Goal: Task Accomplishment & Management: Complete application form

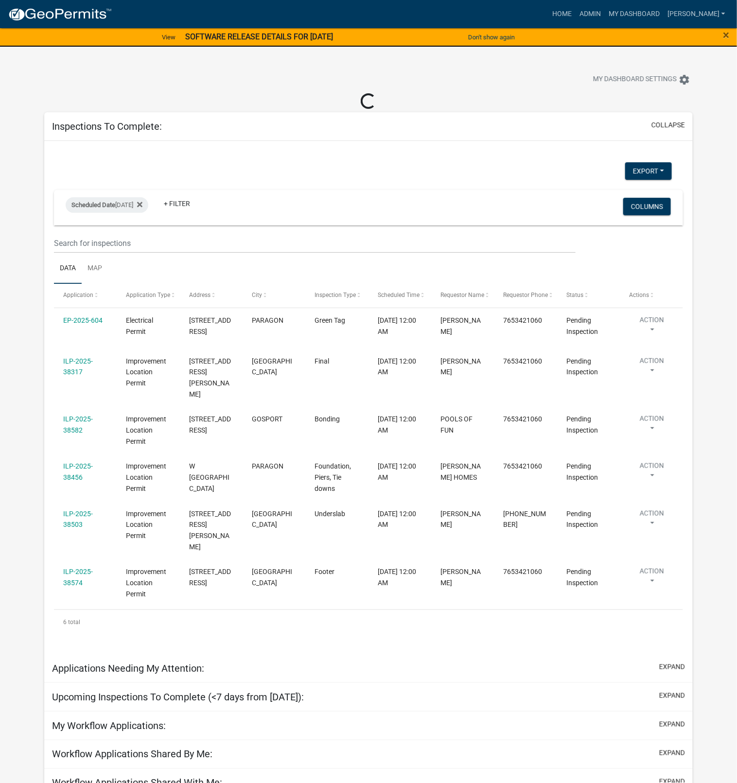
select select "1: 25"
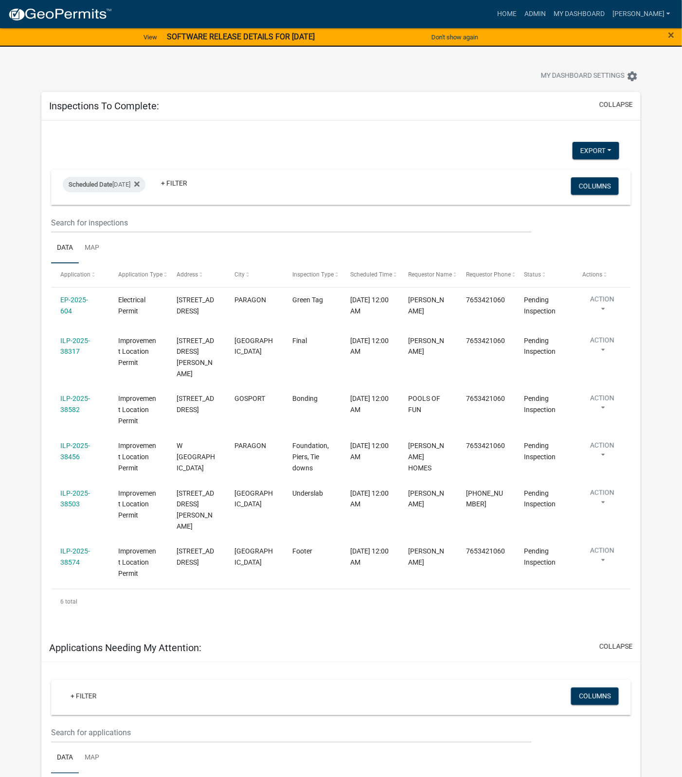
scroll to position [10, 0]
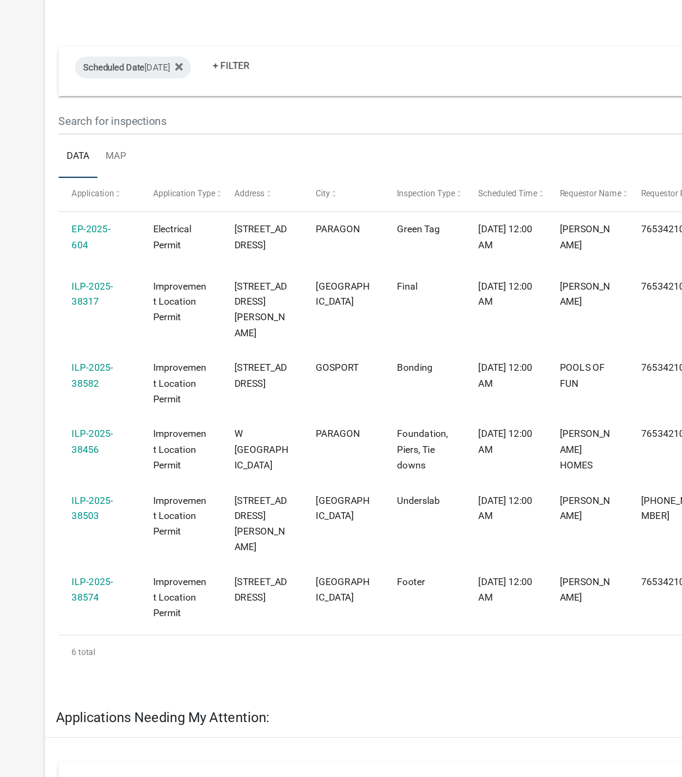
click at [76, 349] on link "ILP-2025-38317" at bounding box center [75, 339] width 30 height 19
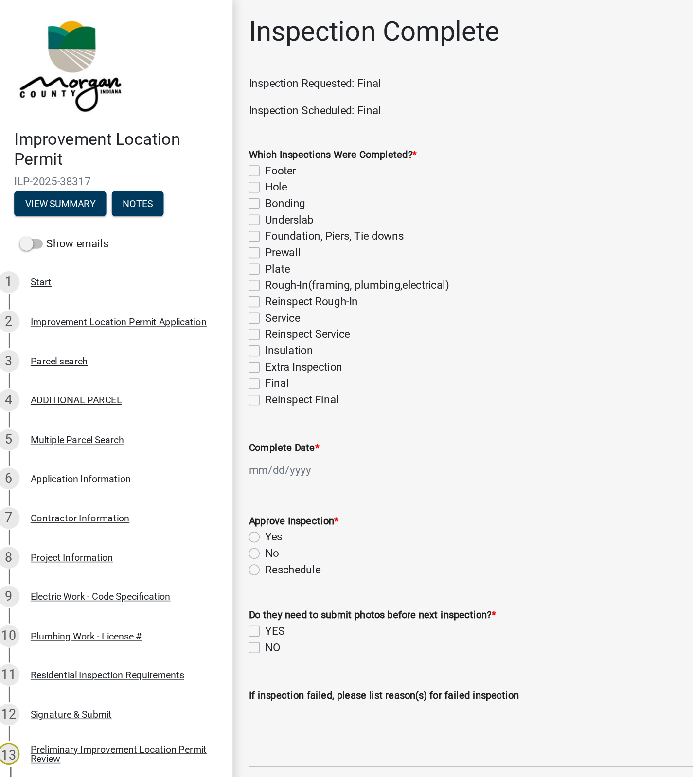
click at [198, 276] on label "Final" at bounding box center [206, 274] width 17 height 12
click at [198, 275] on input "Final" at bounding box center [201, 271] width 6 height 6
checkbox input "true"
checkbox input "false"
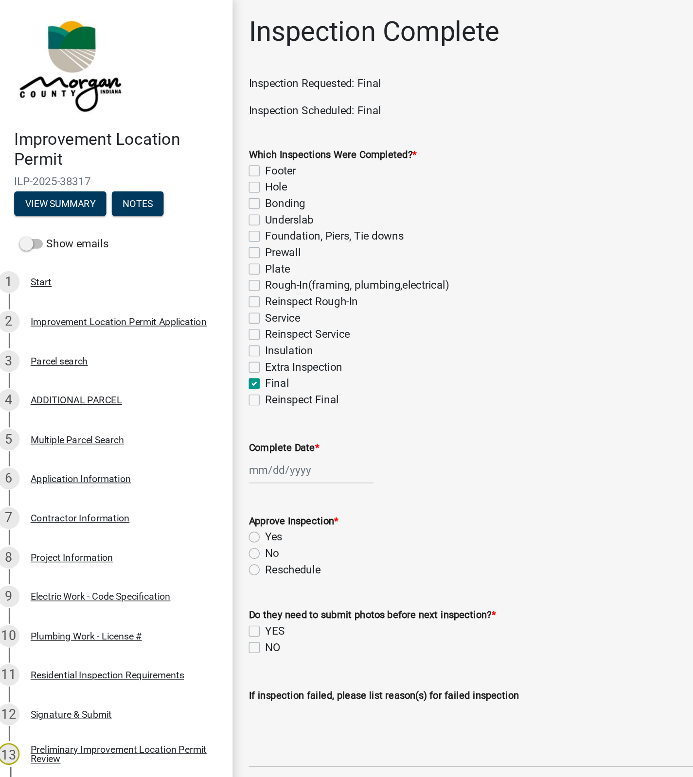
checkbox input "false"
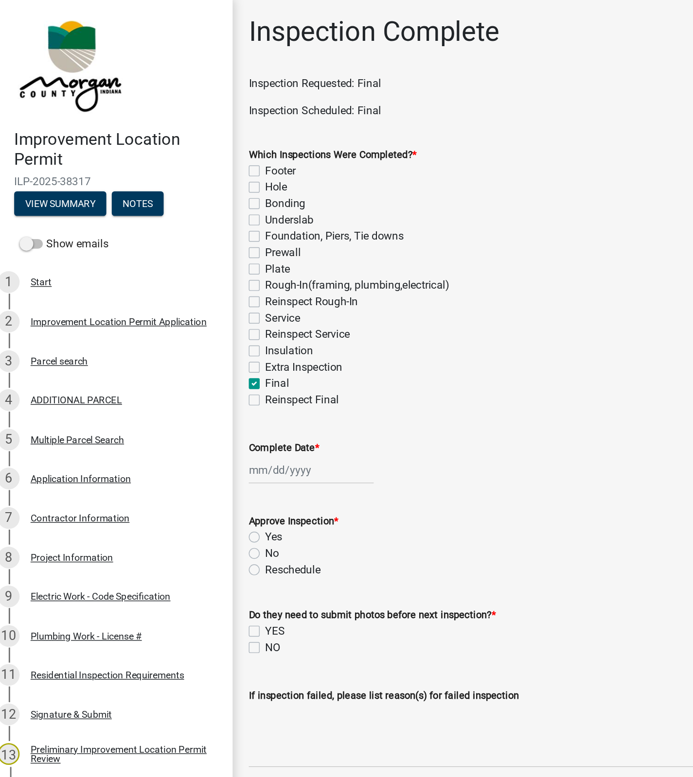
checkbox input "false"
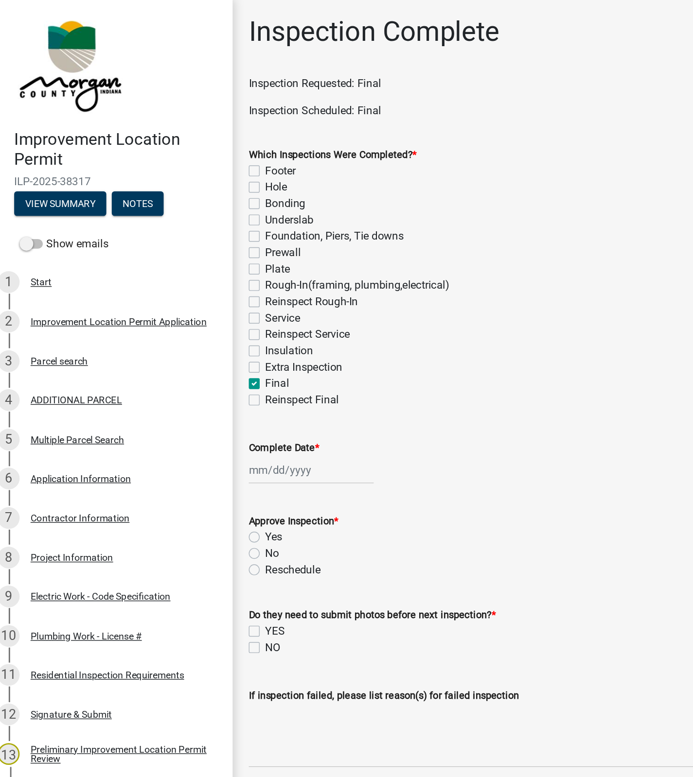
checkbox input "false"
checkbox input "true"
checkbox input "false"
click at [211, 337] on div at bounding box center [231, 336] width 89 height 20
select select "10"
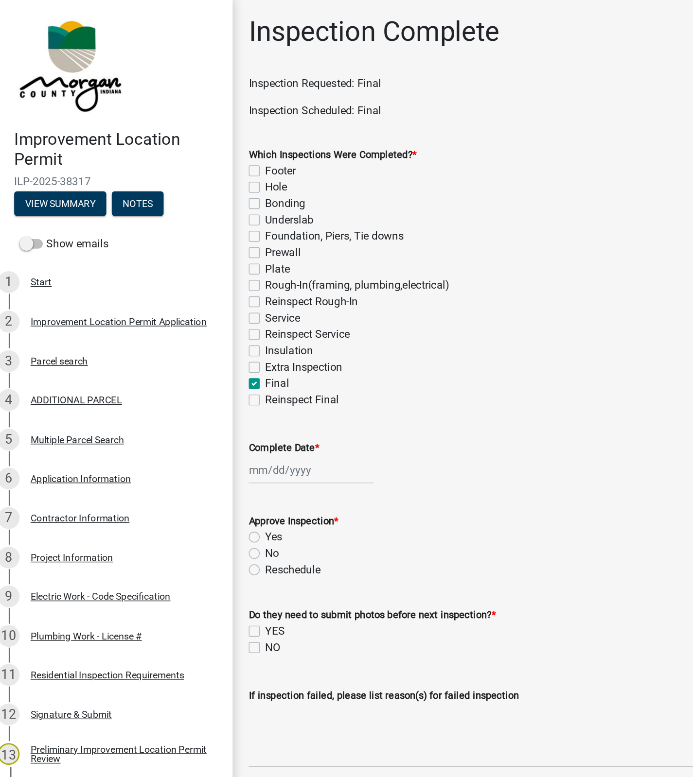
select select "2025"
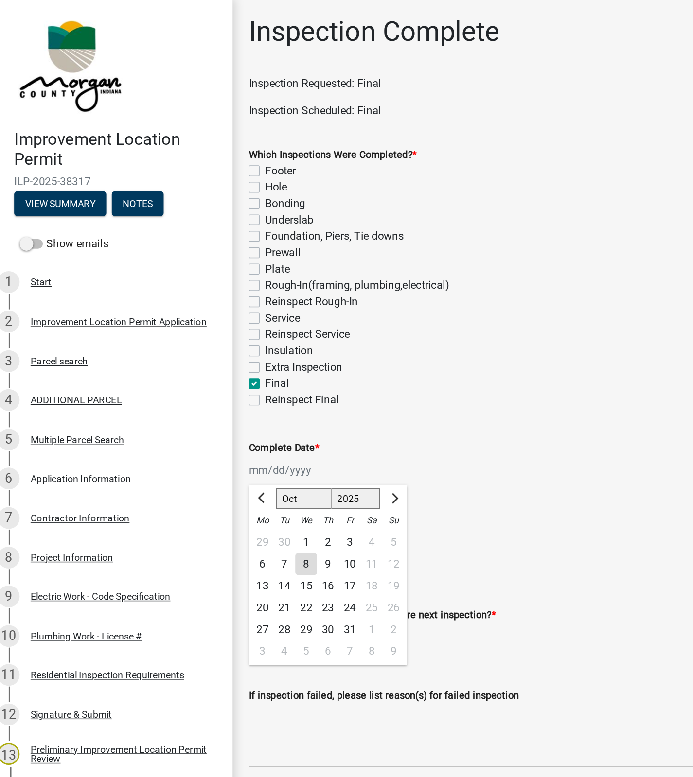
click at [227, 403] on div "8" at bounding box center [228, 403] width 16 height 16
type input "[DATE]"
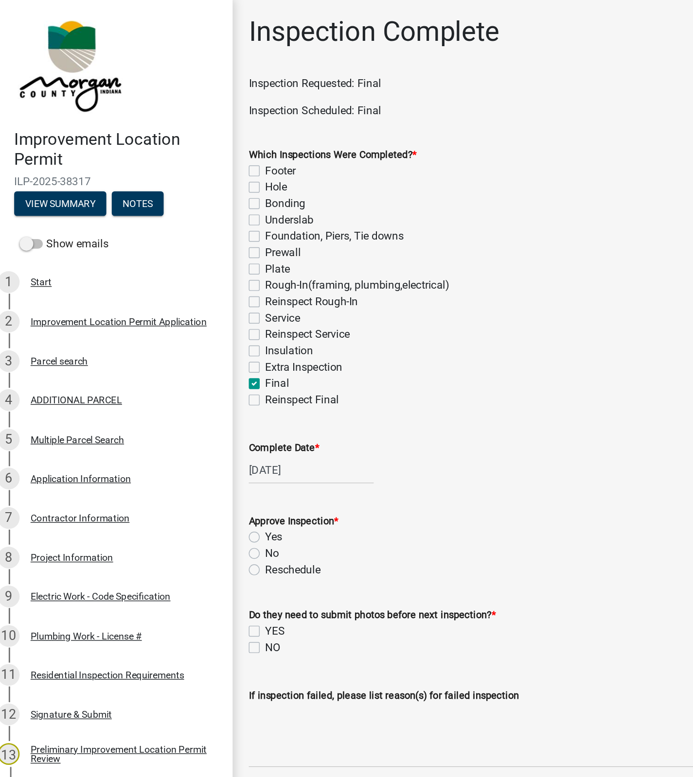
click at [198, 384] on label "Yes" at bounding box center [204, 384] width 12 height 12
click at [198, 384] on input "Yes" at bounding box center [201, 381] width 6 height 6
radio input "true"
click at [202, 464] on label "NO" at bounding box center [203, 462] width 11 height 12
click at [202, 463] on input "NO" at bounding box center [201, 459] width 6 height 6
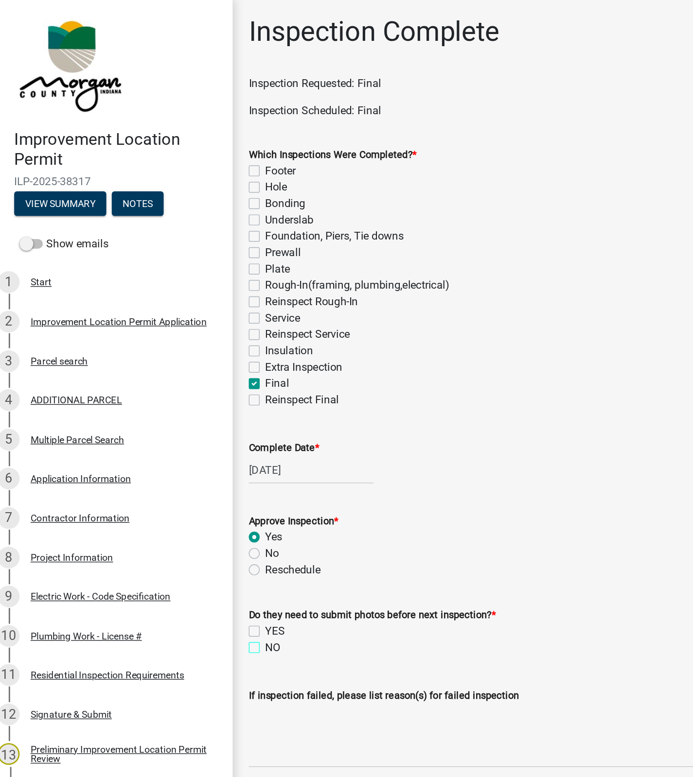
checkbox input "true"
checkbox input "false"
checkbox input "true"
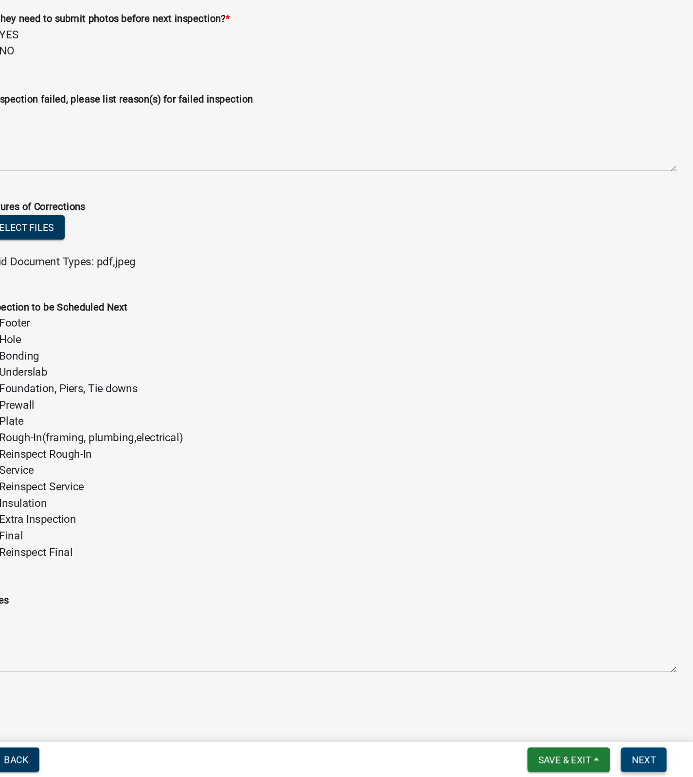
click at [661, 770] on button "Next" at bounding box center [657, 765] width 33 height 18
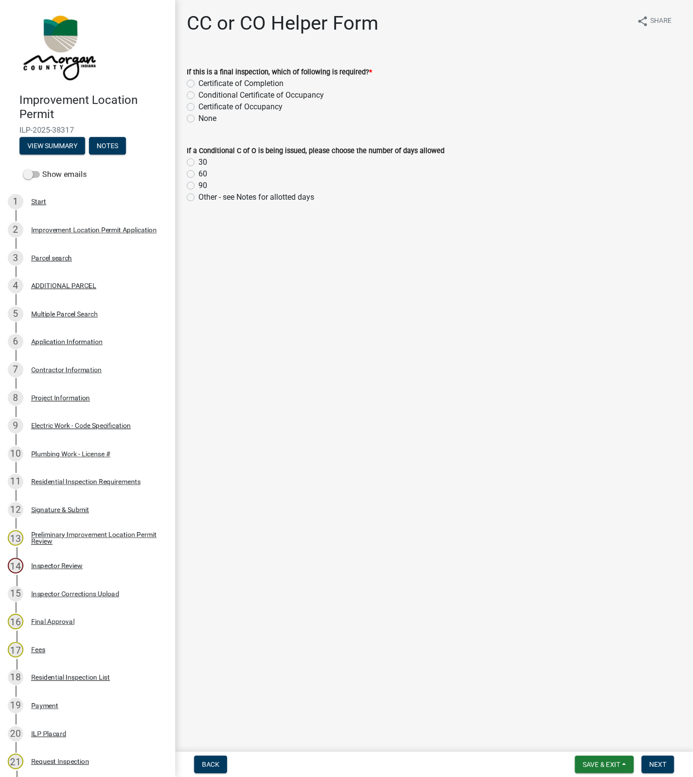
click at [198, 118] on label "None" at bounding box center [207, 119] width 18 height 12
click at [198, 118] on input "None" at bounding box center [201, 116] width 6 height 6
radio input "true"
click at [198, 118] on label "None" at bounding box center [207, 119] width 18 height 12
click at [198, 118] on input "None" at bounding box center [201, 116] width 6 height 6
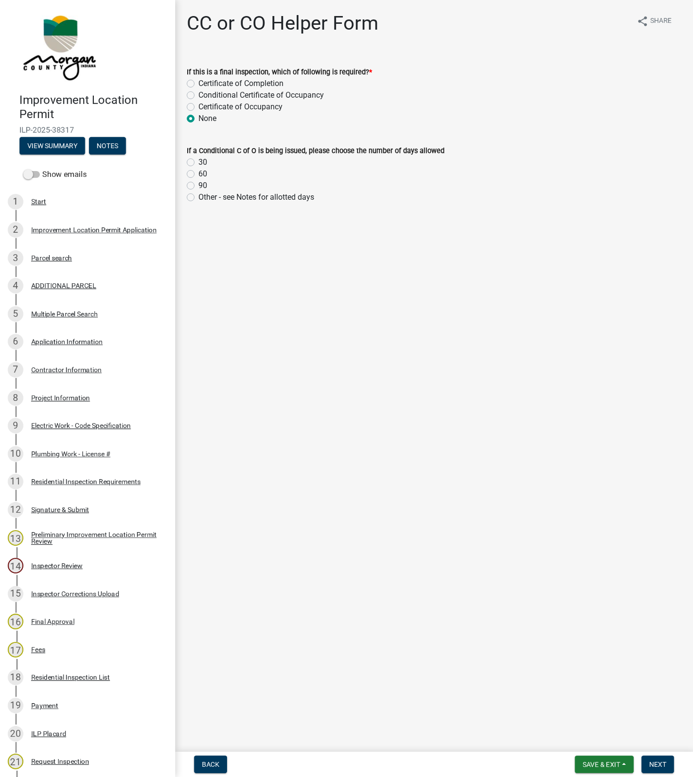
click at [198, 118] on label "None" at bounding box center [207, 119] width 18 height 12
click at [198, 118] on input "None" at bounding box center [201, 116] width 6 height 6
click at [206, 120] on label "None" at bounding box center [207, 119] width 18 height 12
click at [205, 119] on input "None" at bounding box center [201, 116] width 6 height 6
click at [198, 118] on label "None" at bounding box center [207, 119] width 18 height 12
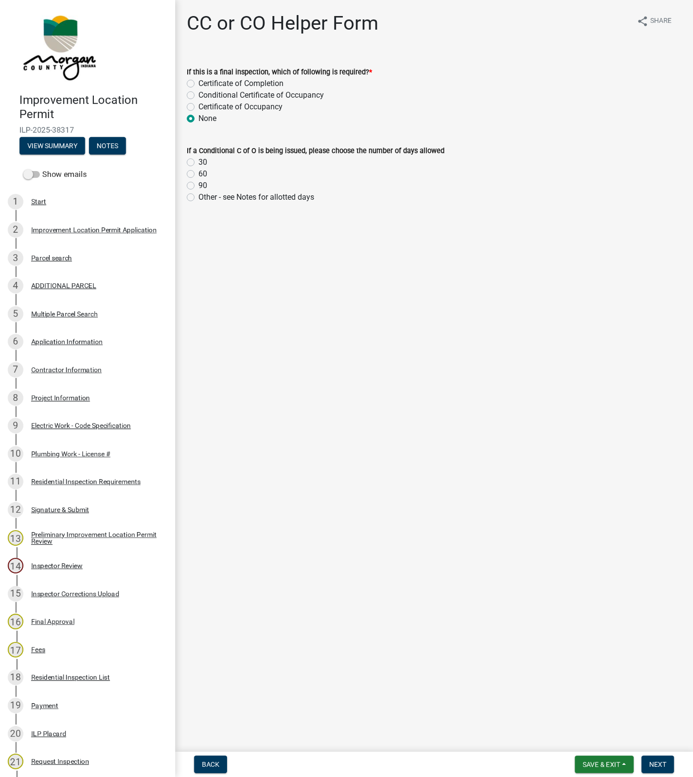
click at [198, 118] on input "None" at bounding box center [201, 116] width 6 height 6
click at [198, 119] on label "None" at bounding box center [207, 119] width 18 height 12
click at [198, 119] on input "None" at bounding box center [201, 116] width 6 height 6
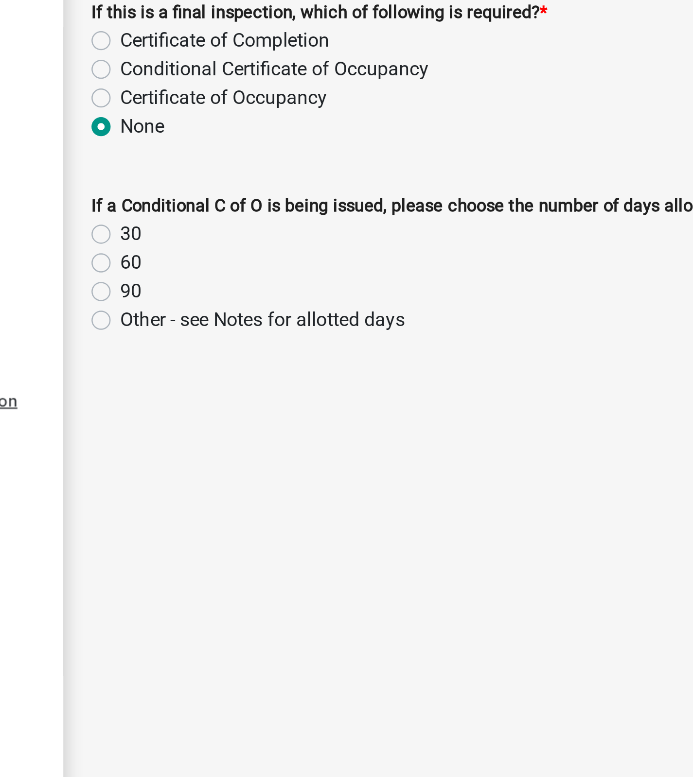
click at [198, 108] on label "Certificate of Occupancy" at bounding box center [240, 107] width 84 height 12
click at [198, 107] on input "Certificate of Occupancy" at bounding box center [201, 104] width 6 height 6
radio input "true"
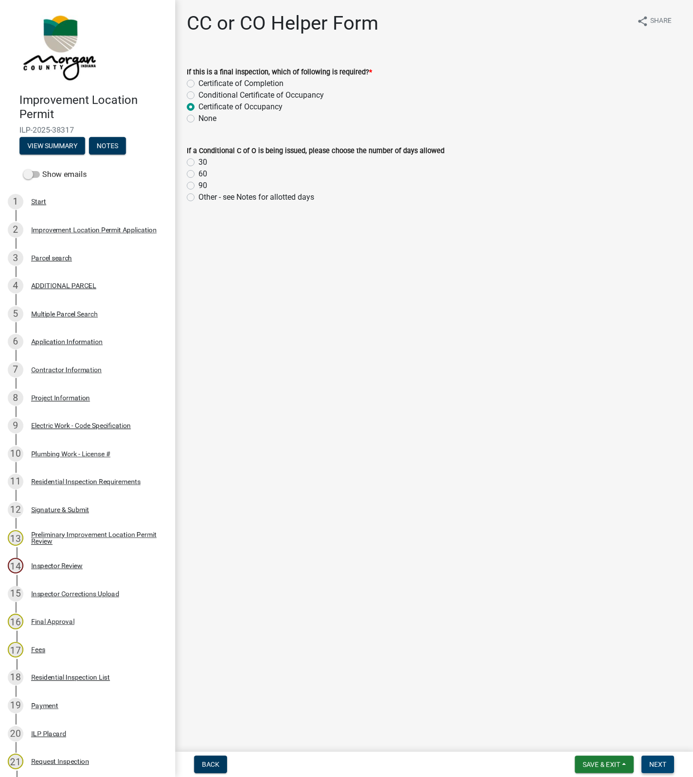
click at [658, 766] on span "Next" at bounding box center [657, 765] width 17 height 8
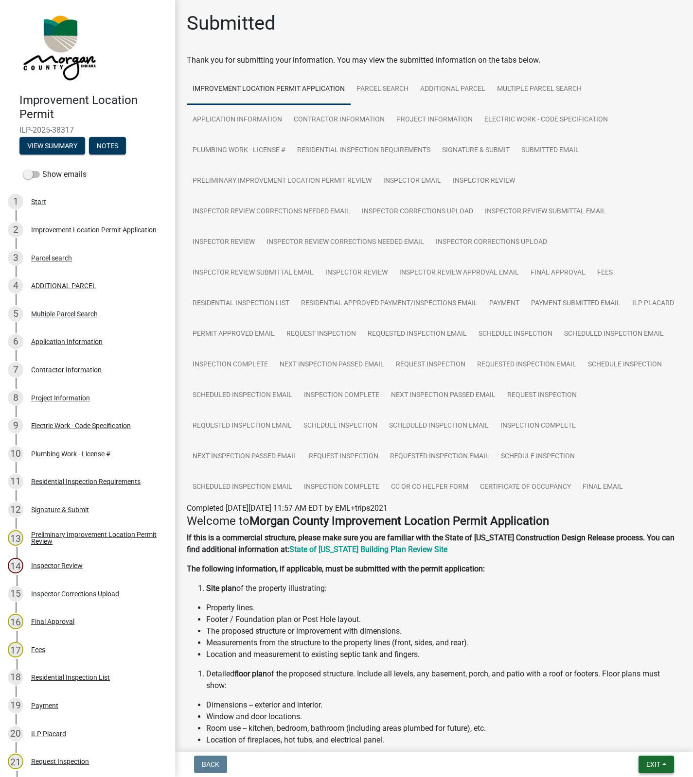
click at [653, 764] on span "Exit" at bounding box center [653, 765] width 14 height 8
click at [630, 753] on div "Save Save & Exit" at bounding box center [635, 728] width 78 height 54
click at [625, 741] on button "Save & Exit" at bounding box center [635, 739] width 78 height 23
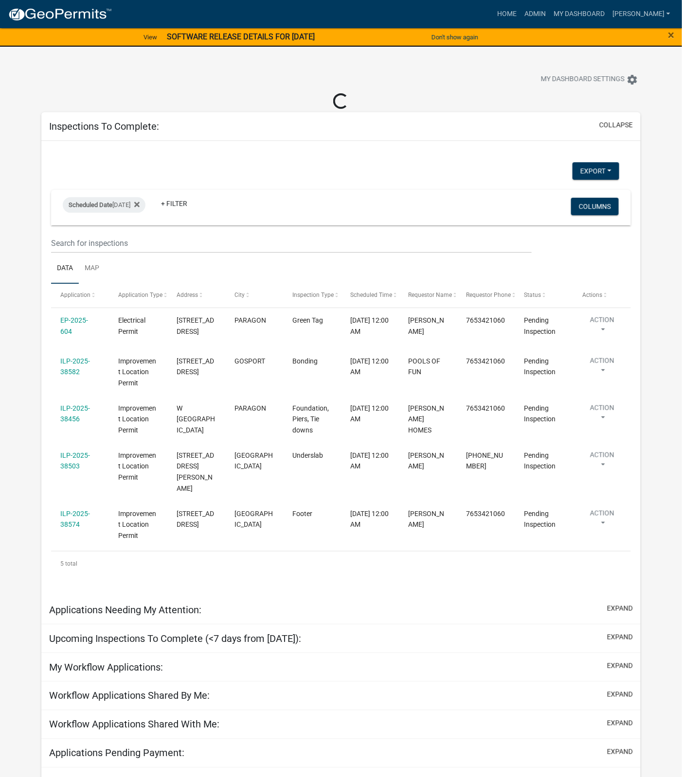
select select "1: 25"
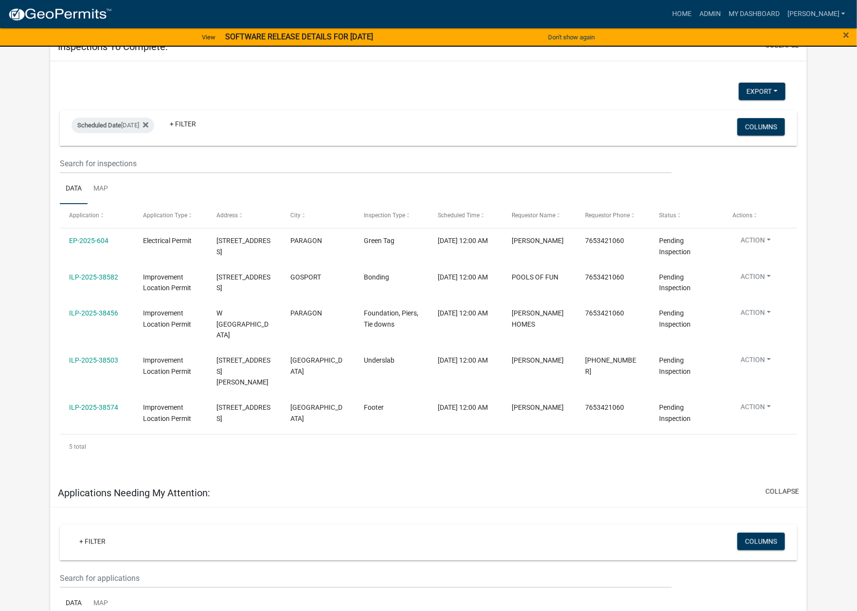
scroll to position [60, 0]
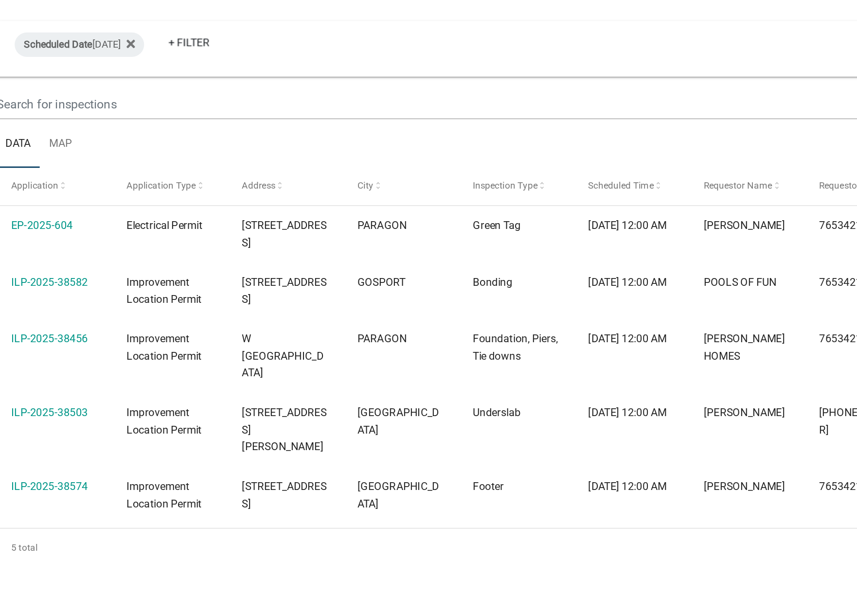
click at [101, 406] on link "ILP-2025-38574" at bounding box center [93, 410] width 49 height 8
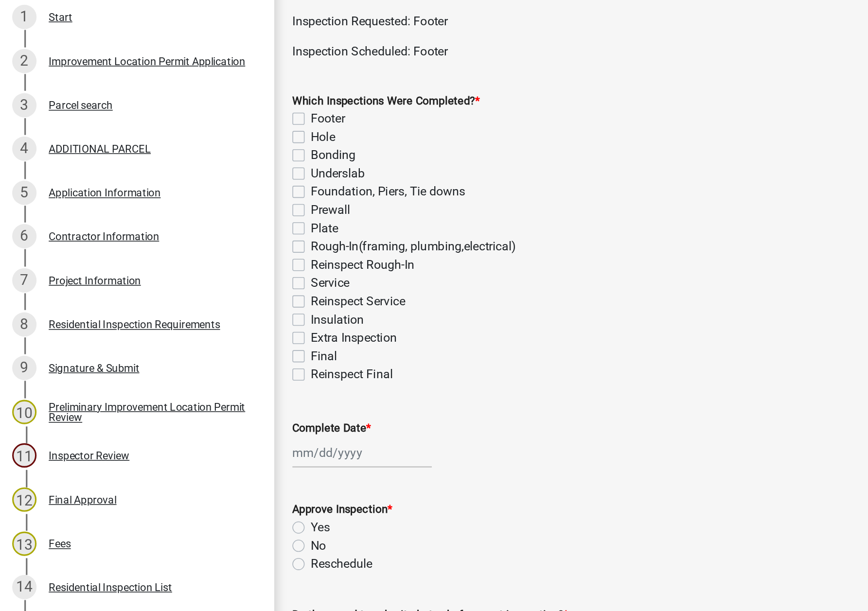
scroll to position [149, 0]
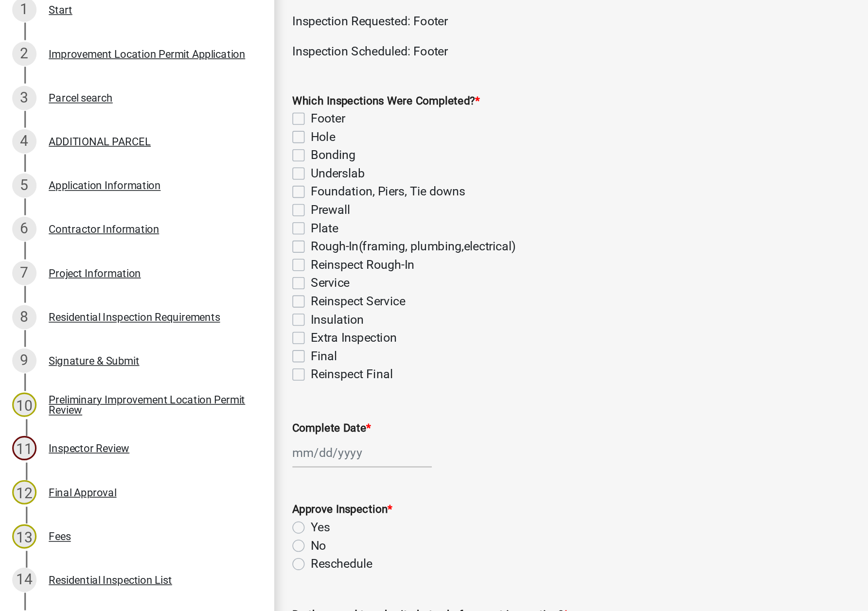
click at [74, 224] on div "Project Information" at bounding box center [60, 221] width 59 height 7
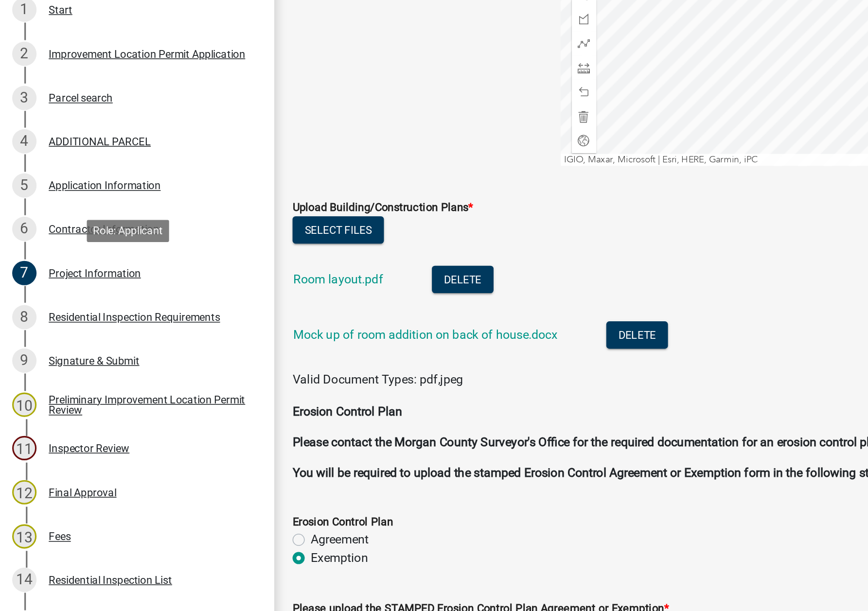
scroll to position [2037, 0]
click at [244, 263] on link "Mock up of room addition on back of house.docx" at bounding box center [271, 260] width 169 height 9
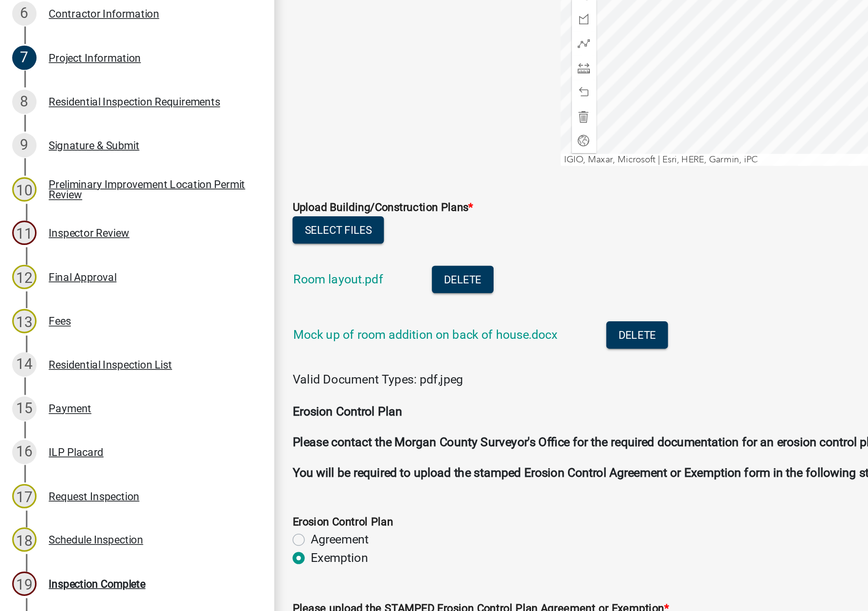
scroll to position [305, 0]
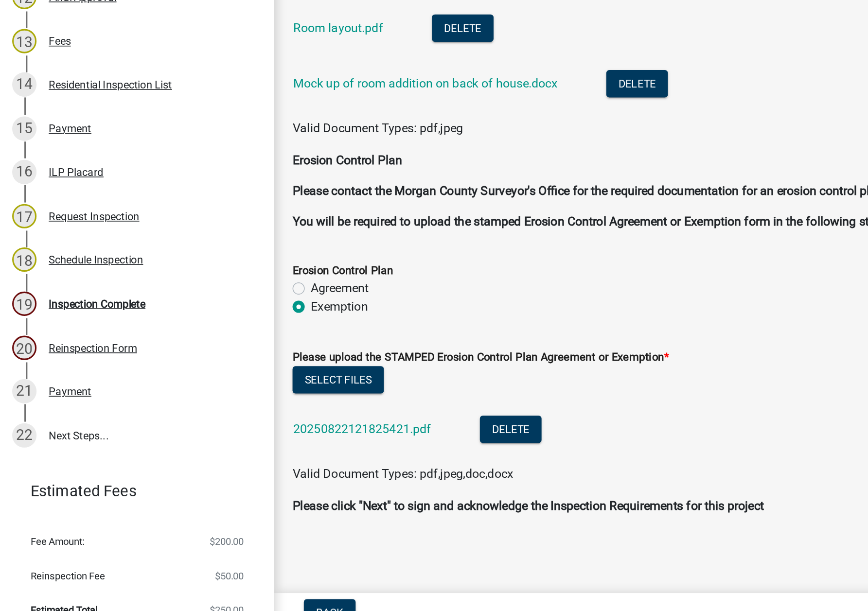
click at [72, 404] on div "Inspection Complete" at bounding box center [62, 401] width 62 height 7
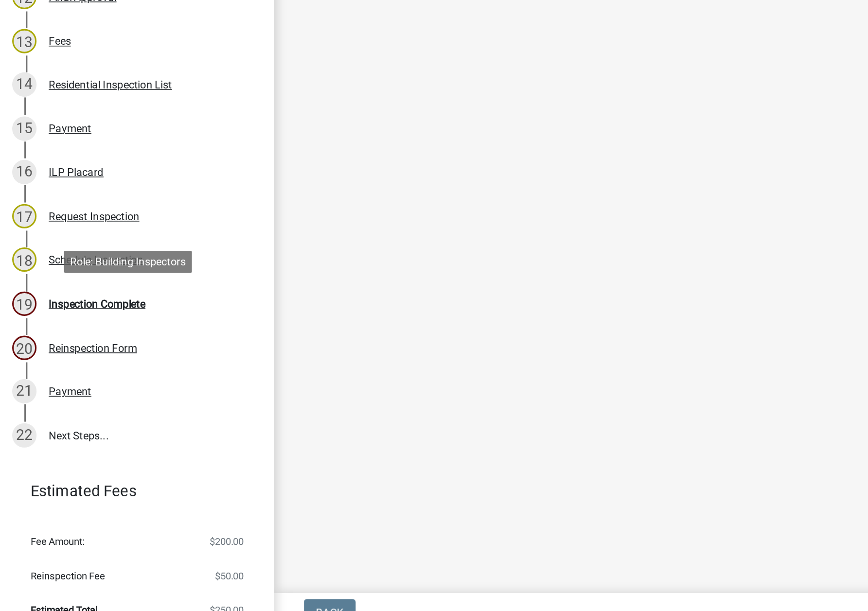
scroll to position [0, 0]
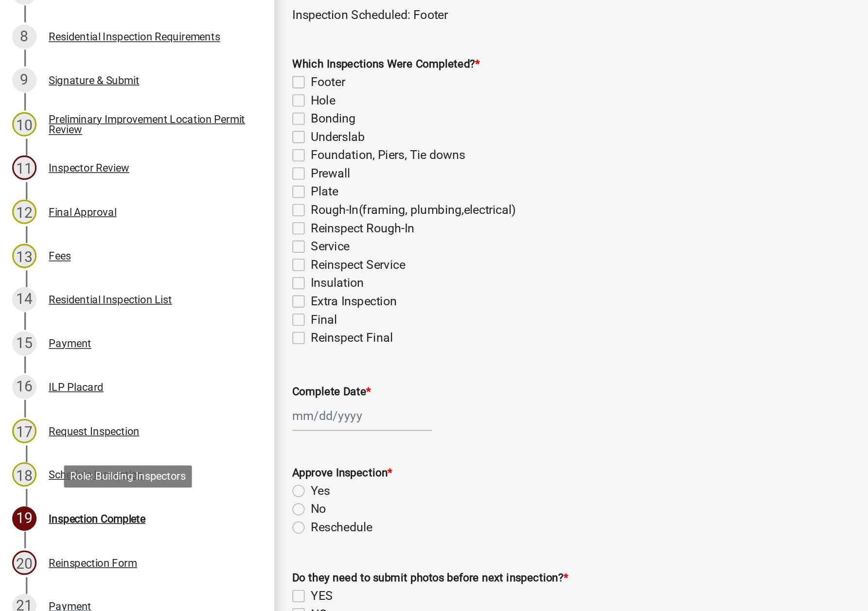
click at [198, 123] on label "Footer" at bounding box center [209, 123] width 22 height 12
click at [198, 123] on input "Footer" at bounding box center [201, 120] width 6 height 6
checkbox input "true"
checkbox input "false"
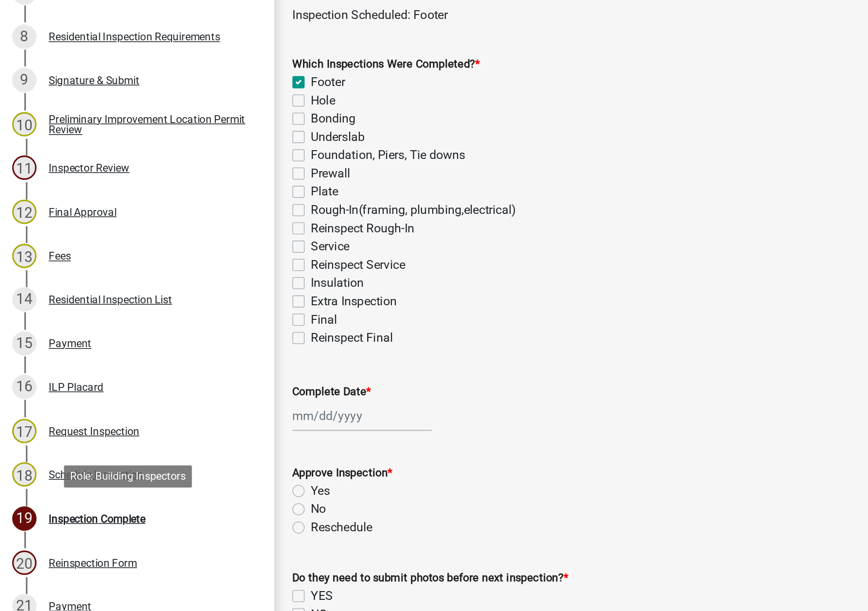
checkbox input "false"
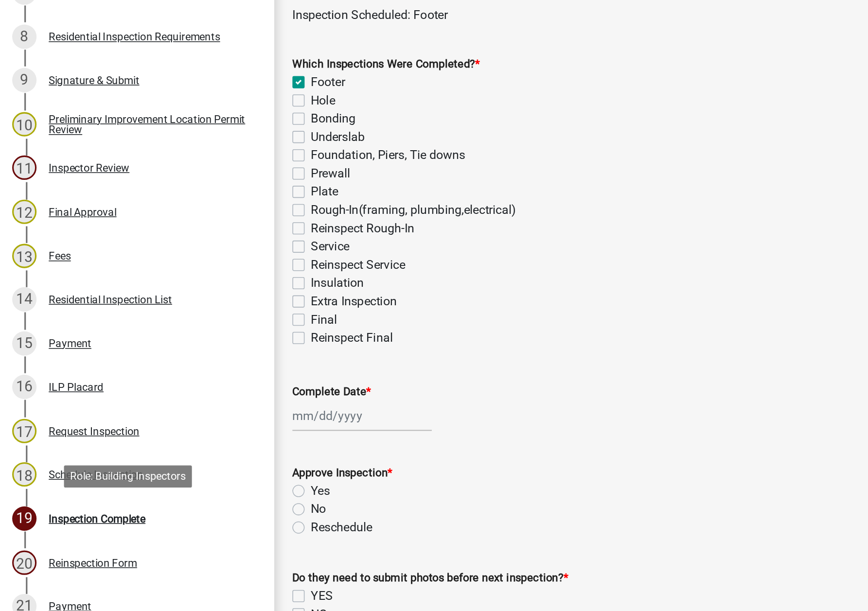
checkbox input "false"
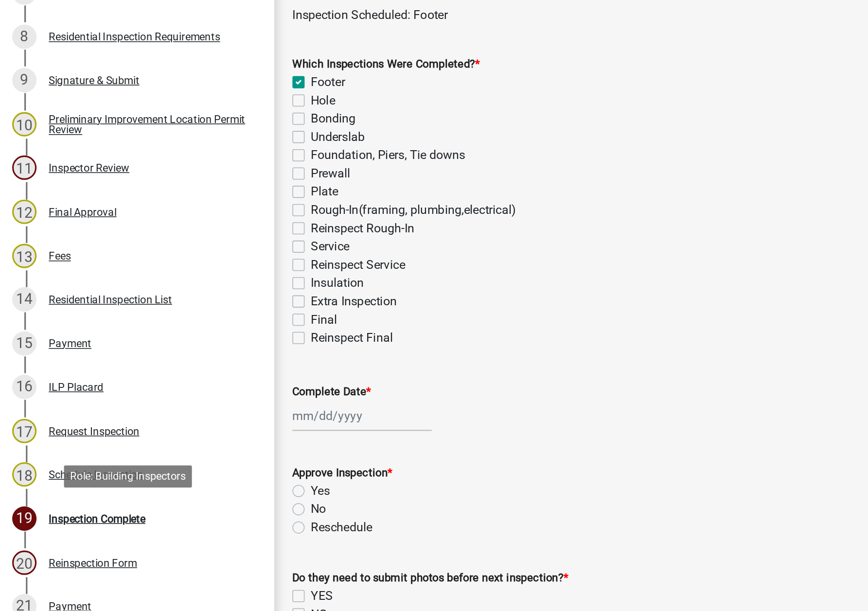
checkbox input "false"
click at [215, 338] on div at bounding box center [231, 336] width 89 height 20
select select "10"
select select "2025"
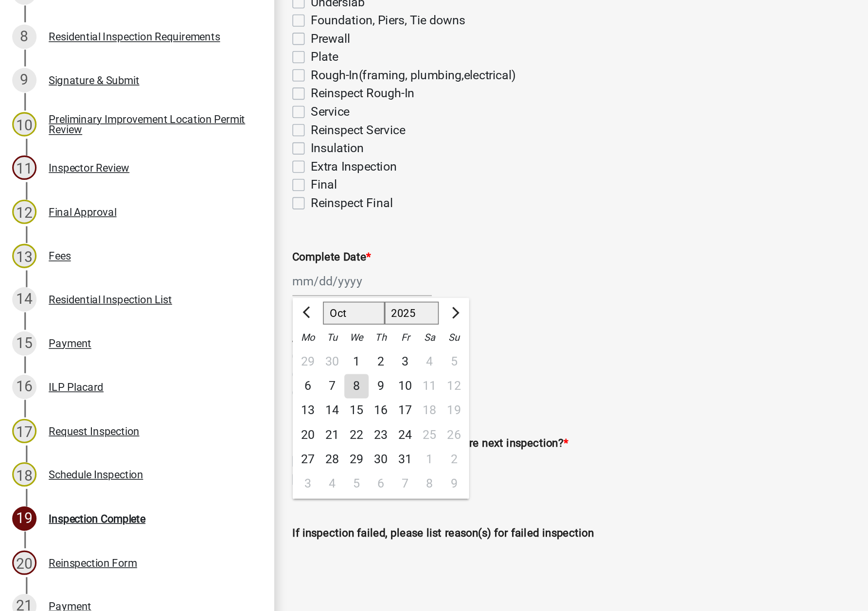
scroll to position [88, 0]
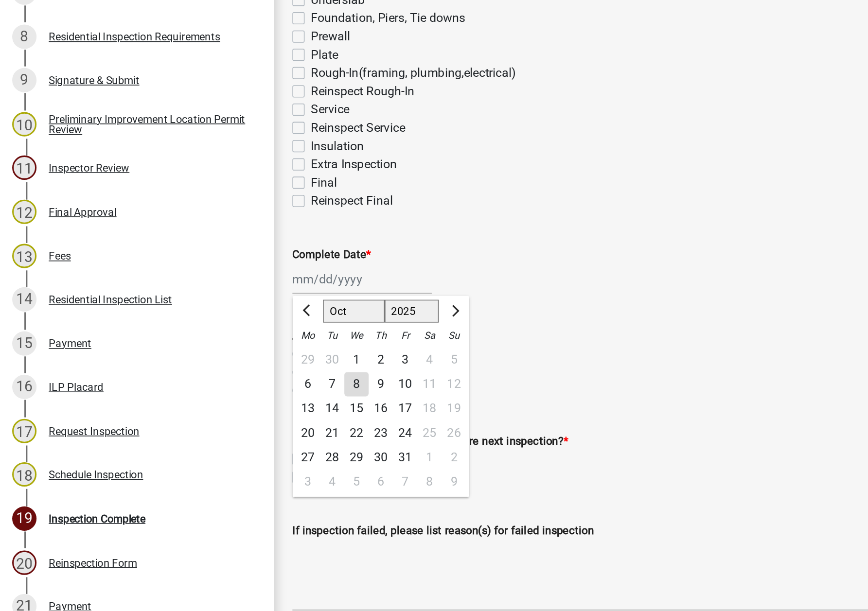
click at [228, 316] on div "8" at bounding box center [228, 316] width 16 height 16
type input "[DATE]"
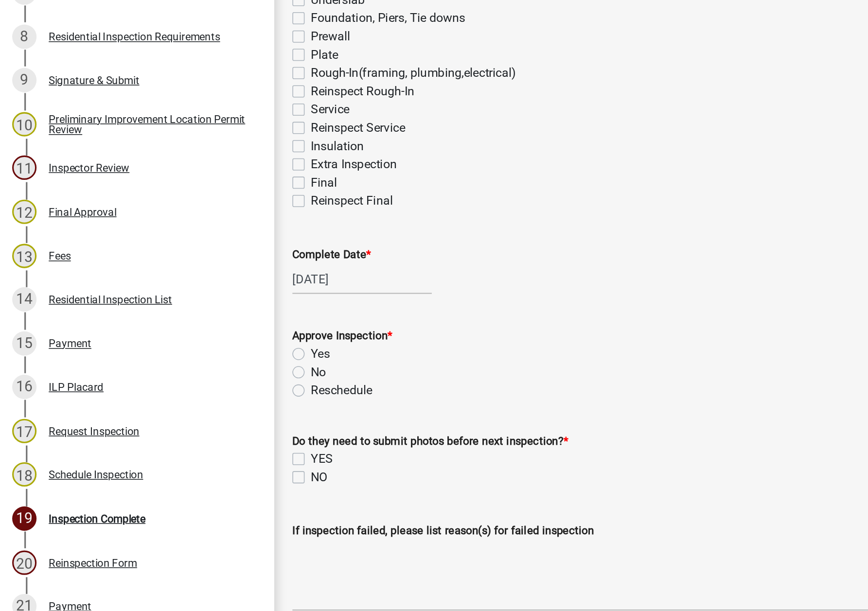
click at [198, 296] on label "Yes" at bounding box center [204, 296] width 12 height 12
click at [198, 296] on input "Yes" at bounding box center [201, 293] width 6 height 6
radio input "true"
click at [196, 391] on div "If inspection failed, please list reason(s) for failed inspection" at bounding box center [521, 424] width 669 height 71
click at [198, 375] on label "NO" at bounding box center [203, 375] width 11 height 12
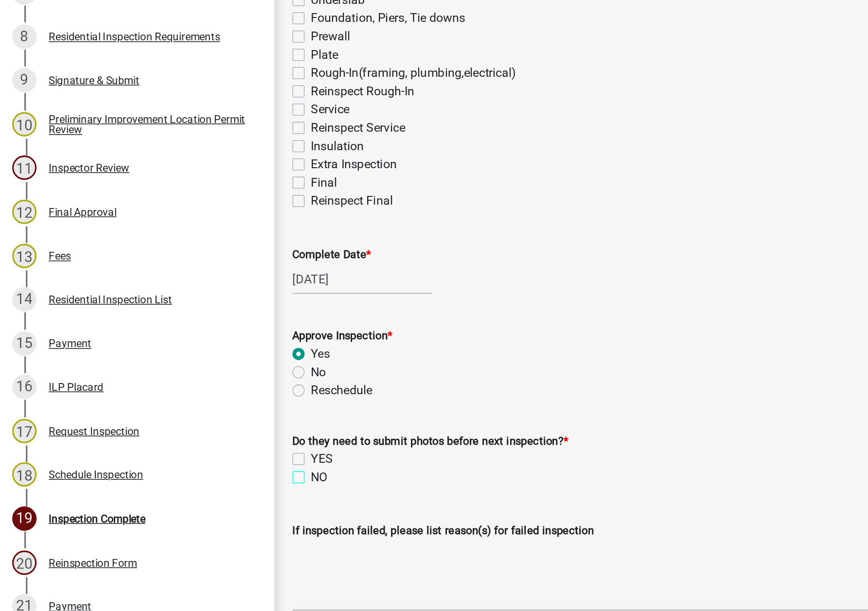
click at [198, 375] on input "NO" at bounding box center [201, 372] width 6 height 6
checkbox input "true"
checkbox input "false"
checkbox input "true"
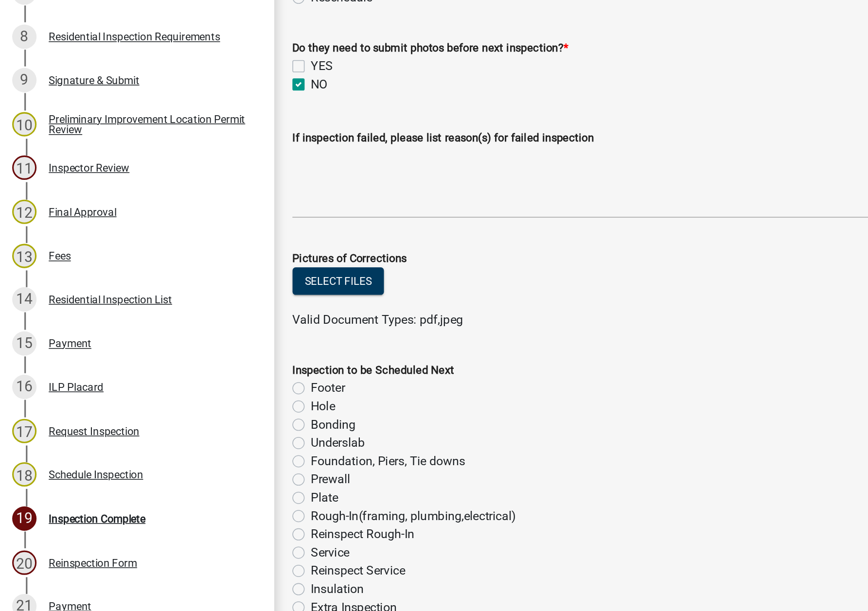
scroll to position [369, 0]
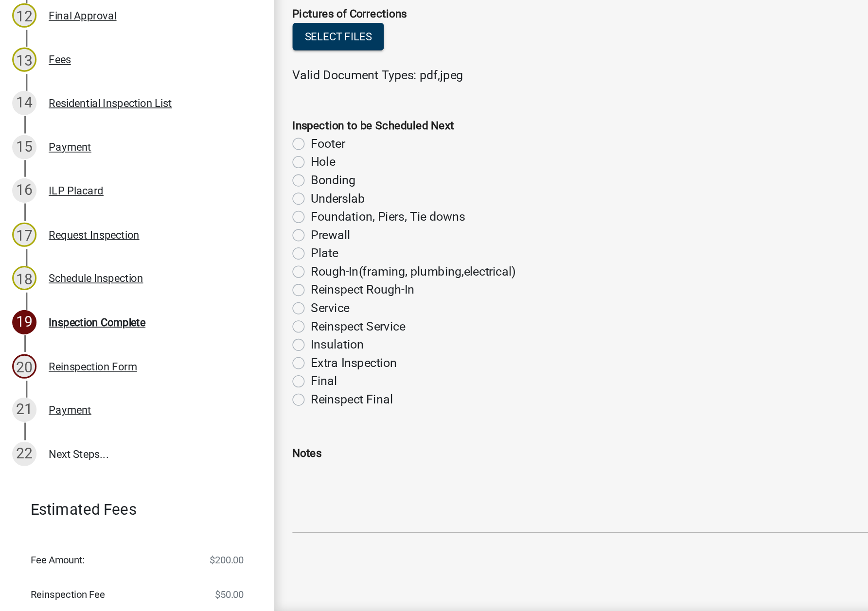
click at [198, 334] on label "Foundation, Piers, Tie downs" at bounding box center [247, 334] width 99 height 12
click at [198, 334] on input "Foundation, Piers, Tie downs" at bounding box center [201, 331] width 6 height 6
radio input "true"
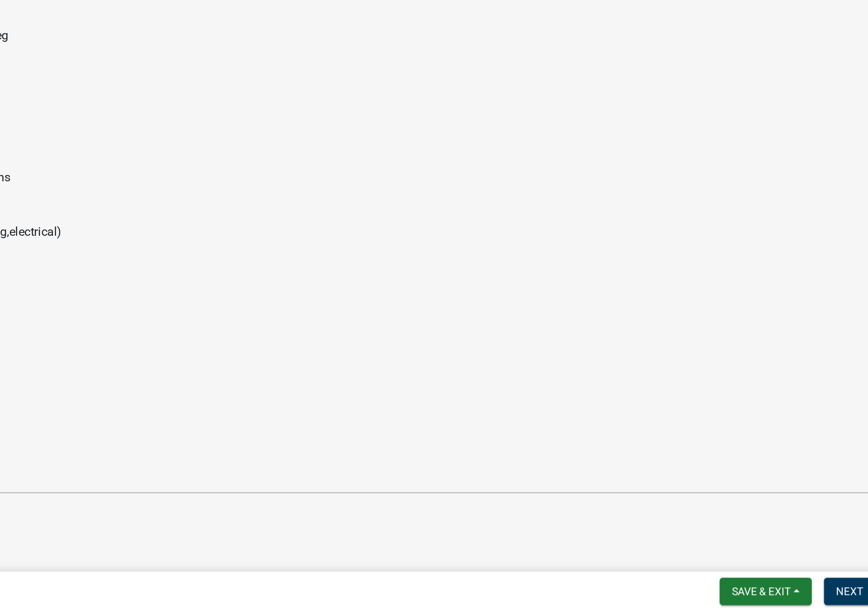
scroll to position [0, 0]
click at [748, 601] on span "Next" at bounding box center [832, 599] width 17 height 8
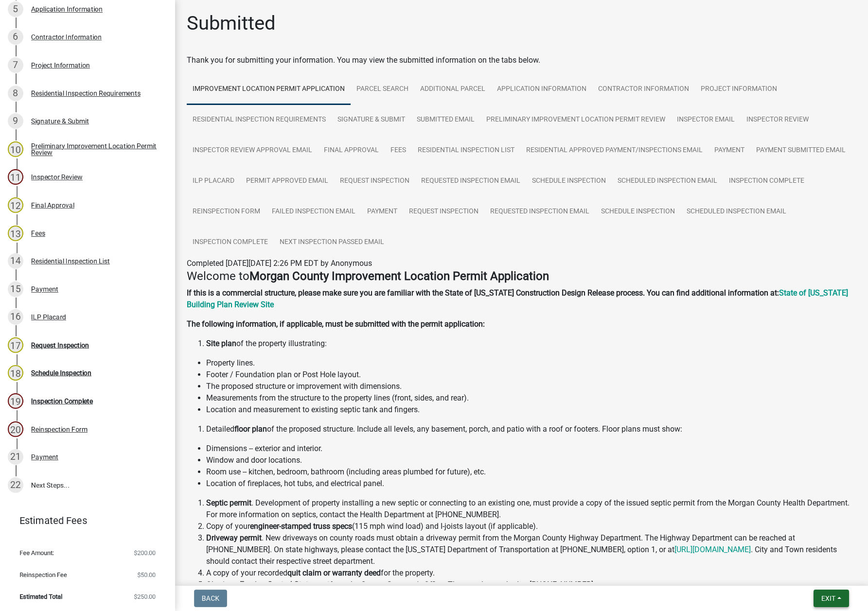
click at [748, 598] on span "Exit" at bounding box center [828, 599] width 14 height 8
click at [748, 572] on button "Save & Exit" at bounding box center [810, 573] width 78 height 23
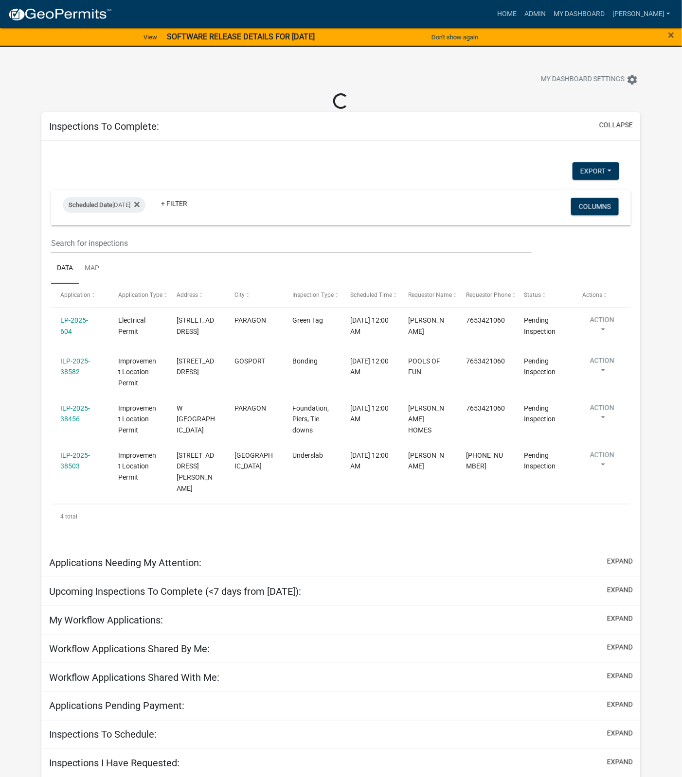
select select "1: 25"
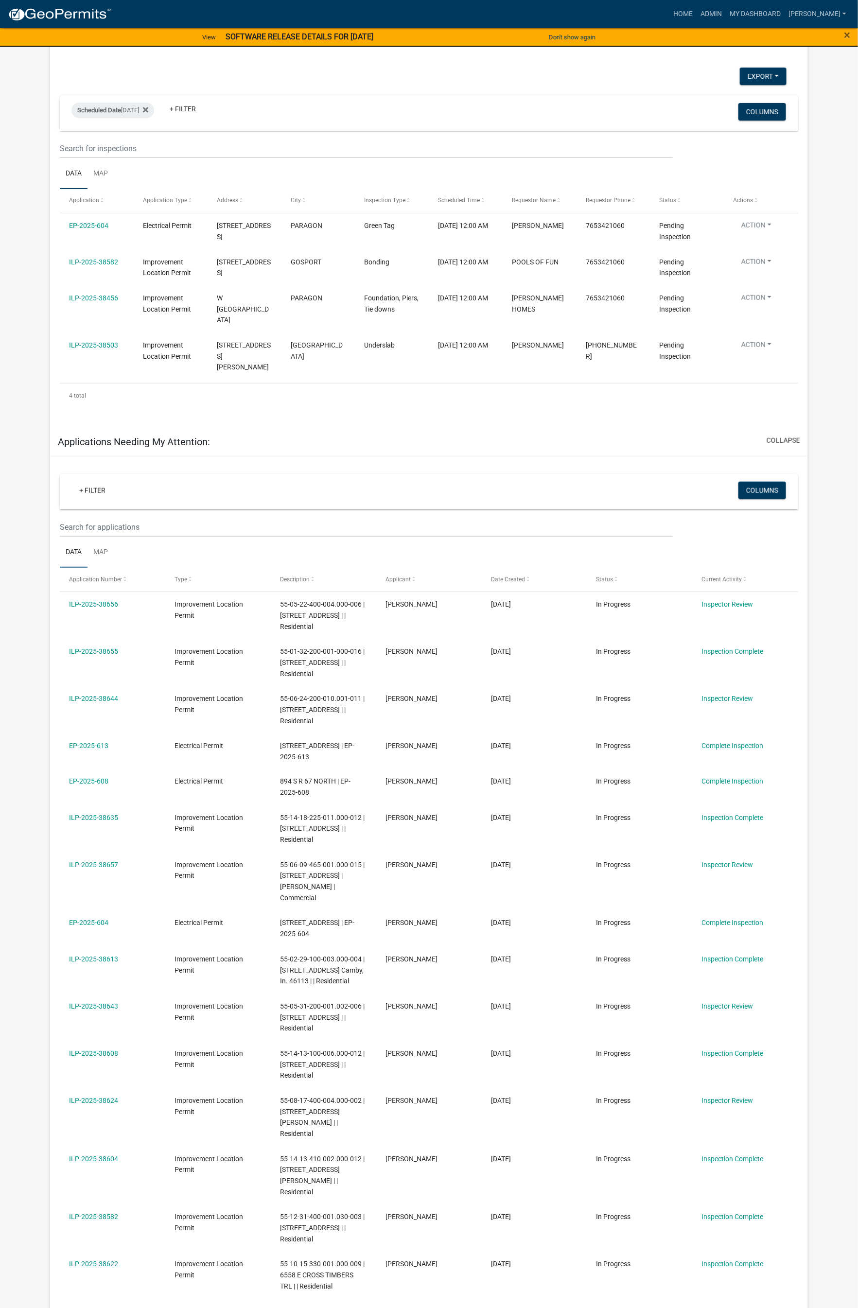
scroll to position [78, 0]
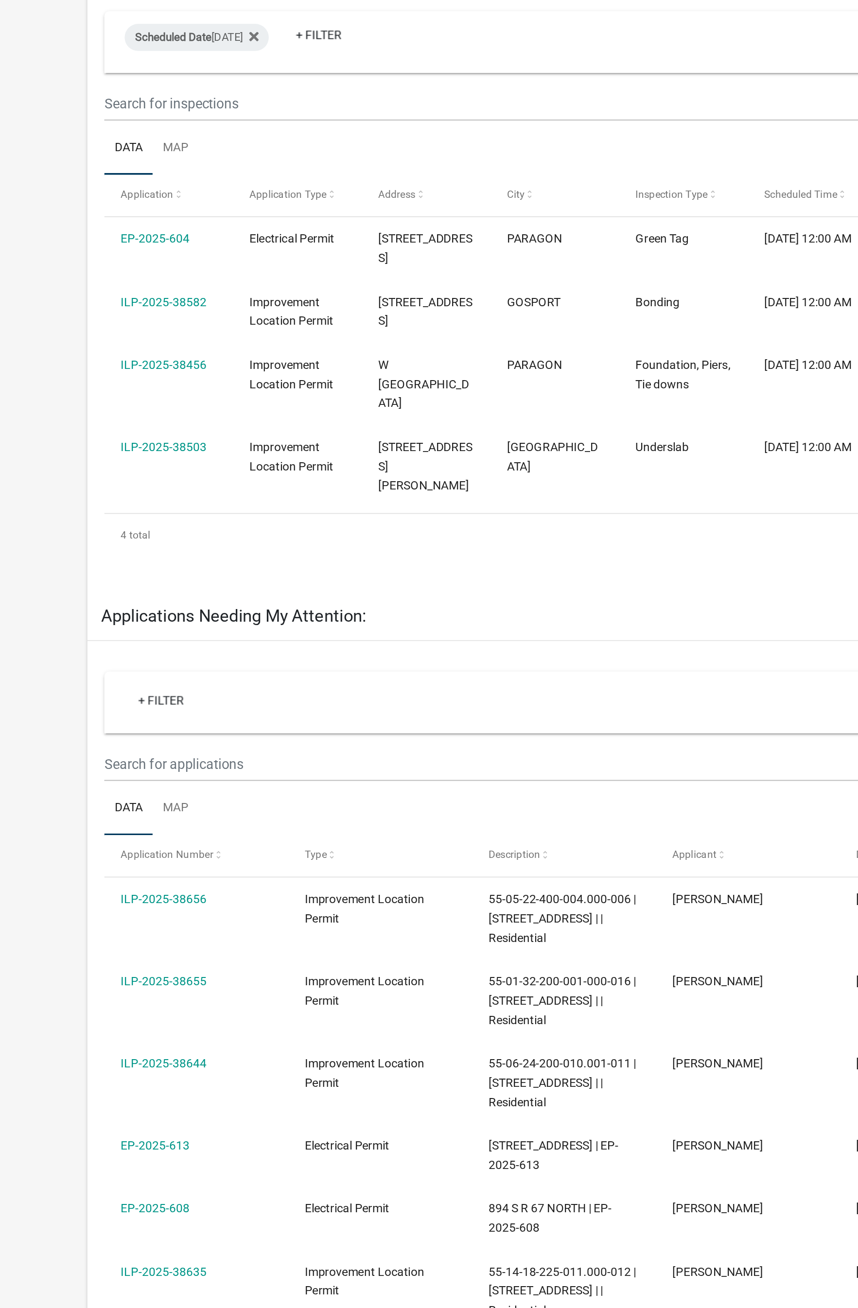
click at [101, 341] on link "ILP-2025-38503" at bounding box center [93, 345] width 49 height 8
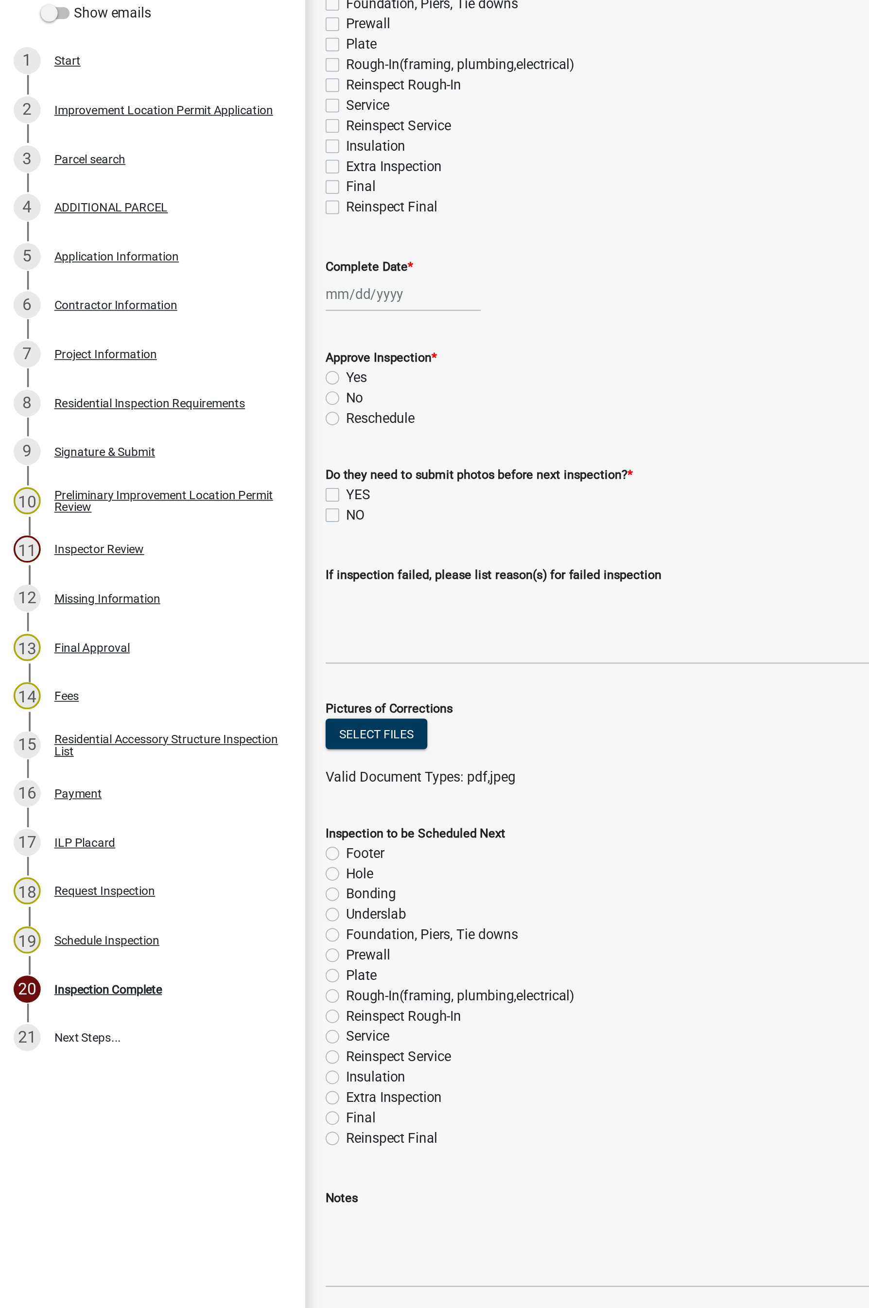
click at [73, 368] on div "Project Information" at bounding box center [60, 370] width 59 height 7
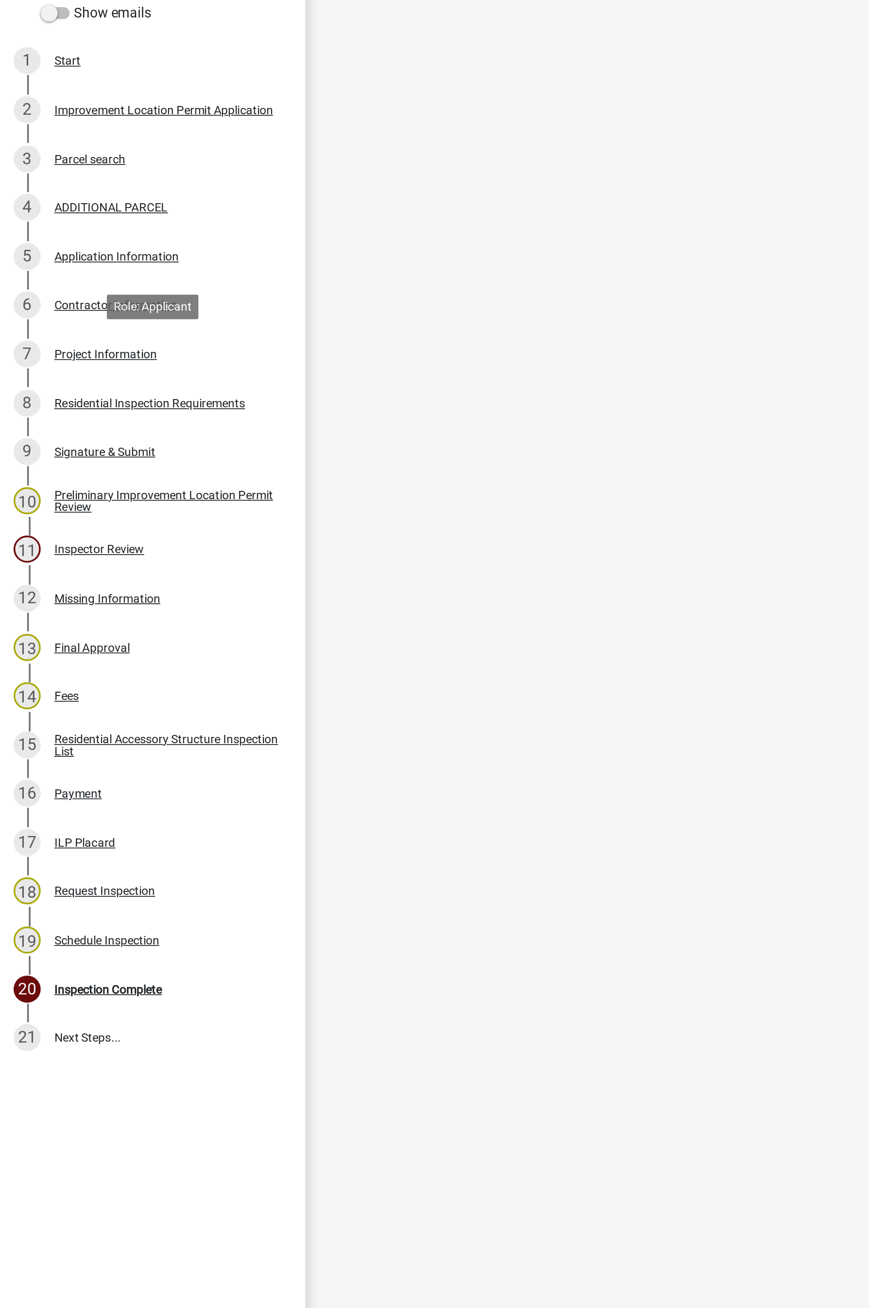
click at [58, 368] on div "Project Information" at bounding box center [60, 370] width 59 height 7
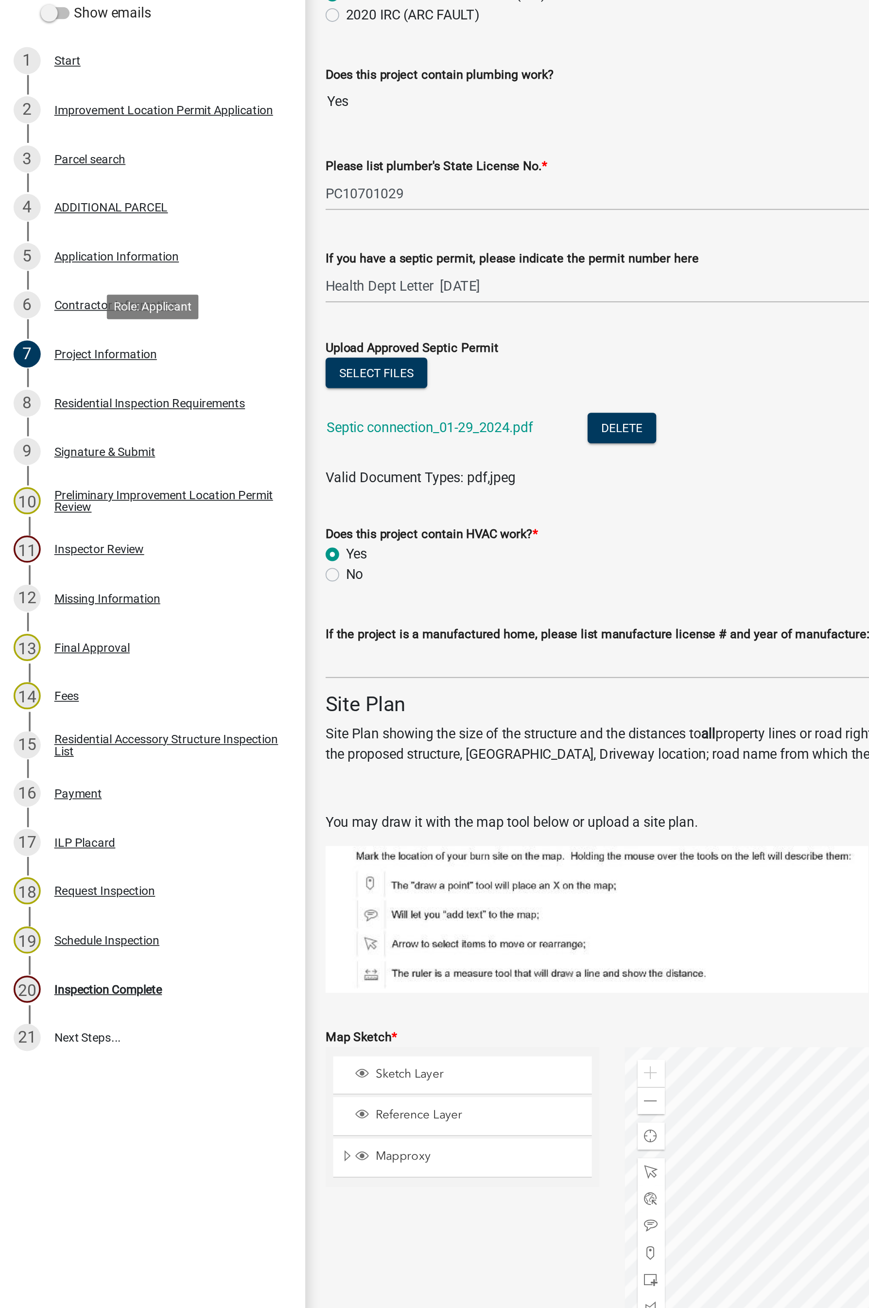
scroll to position [1539, 0]
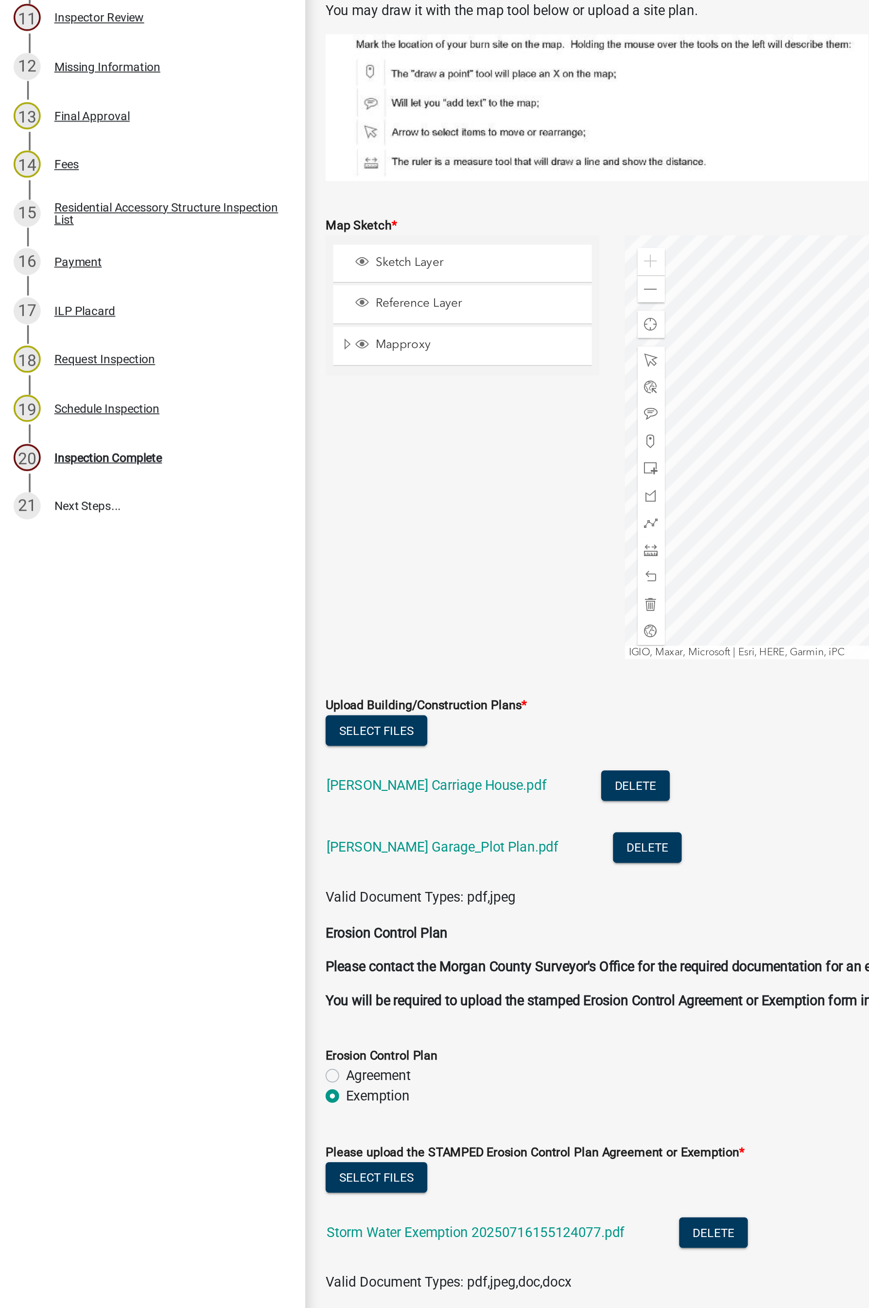
click at [249, 783] on li "[PERSON_NAME] Carriage House.pdf Delete" at bounding box center [522, 923] width 671 height 35
click at [238, 783] on link "[PERSON_NAME] Carriage House.pdf" at bounding box center [250, 921] width 126 height 9
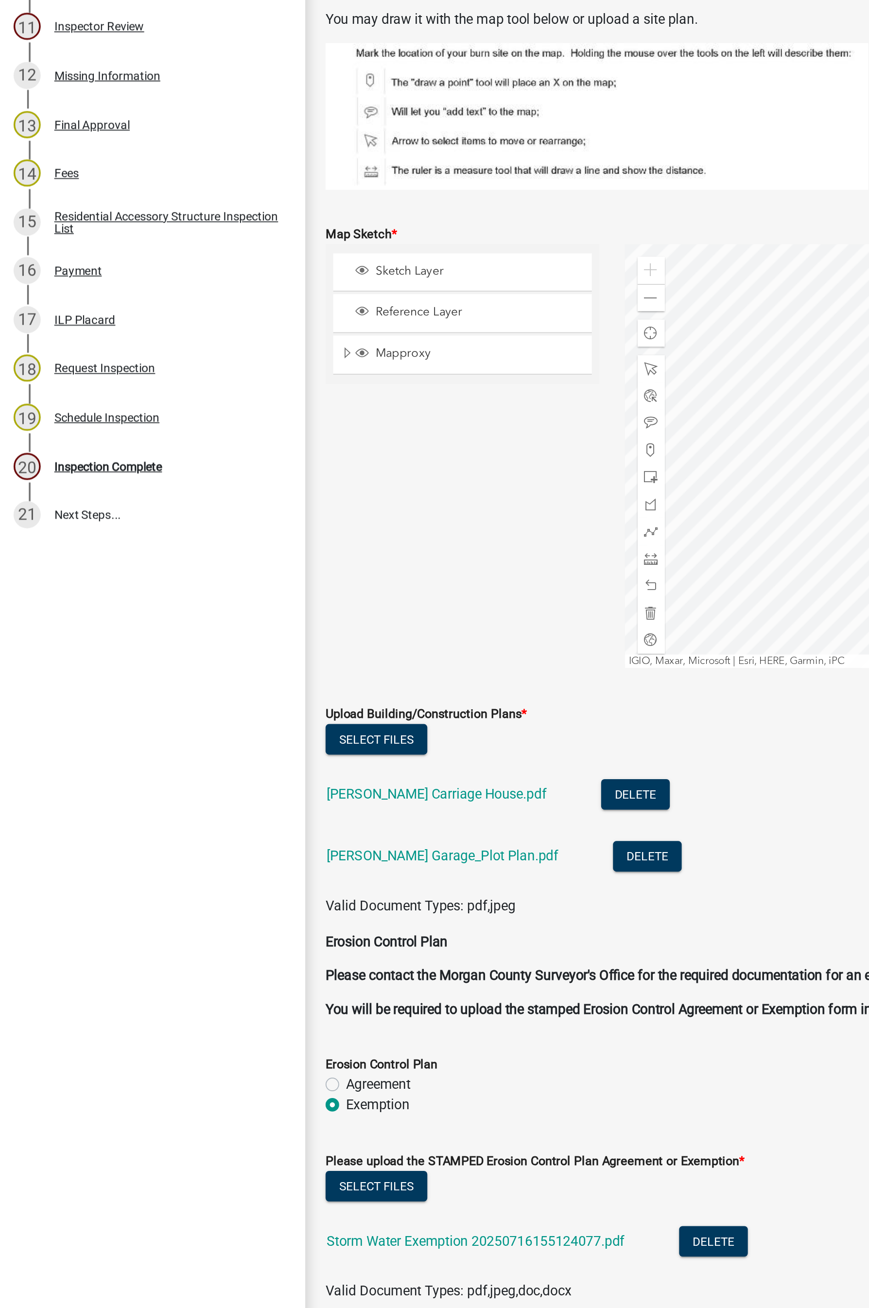
click at [77, 734] on div "Inspection Complete" at bounding box center [62, 734] width 62 height 7
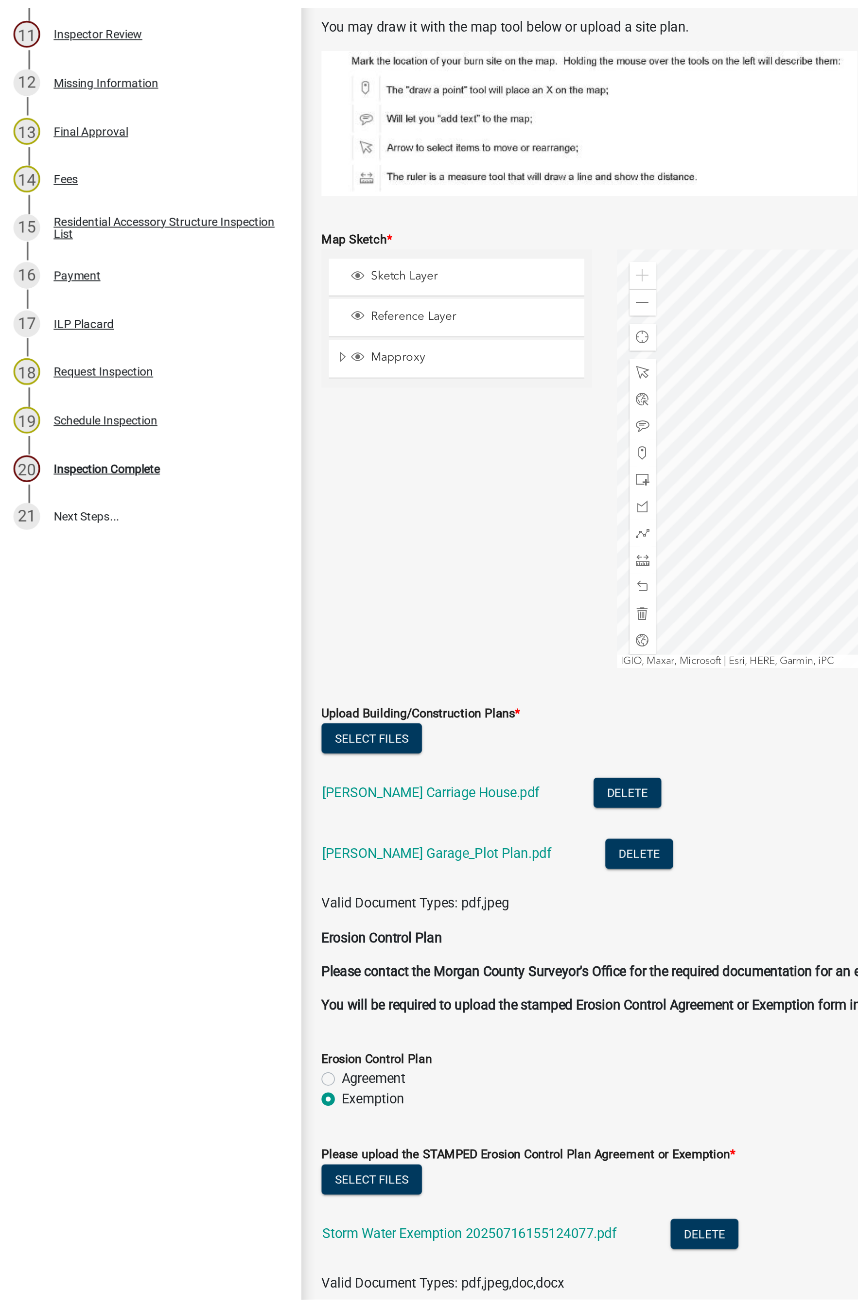
scroll to position [0, 0]
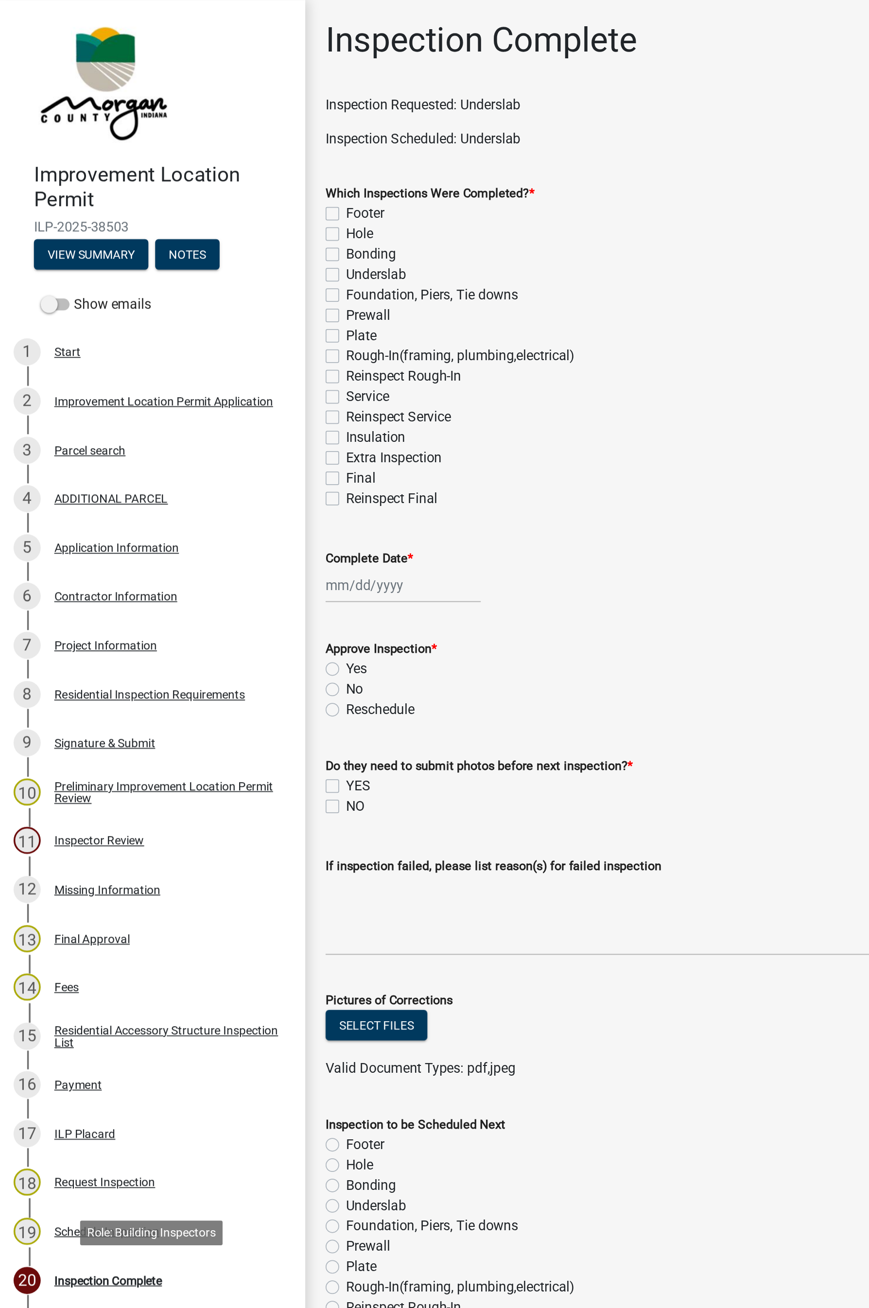
click at [198, 158] on label "Underslab" at bounding box center [215, 158] width 35 height 12
click at [198, 158] on input "Underslab" at bounding box center [201, 155] width 6 height 6
checkbox input "true"
checkbox input "false"
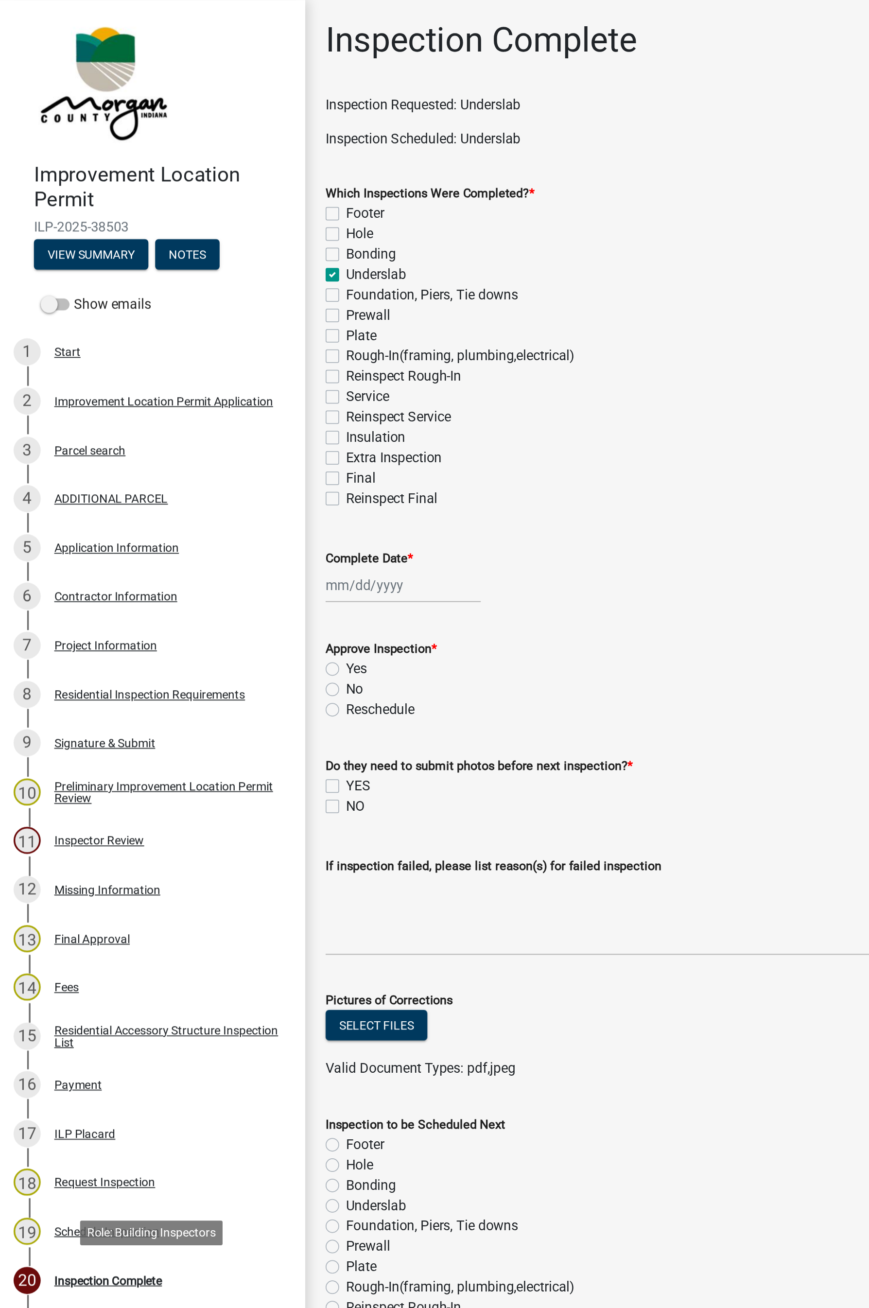
checkbox input "false"
checkbox input "true"
checkbox input "false"
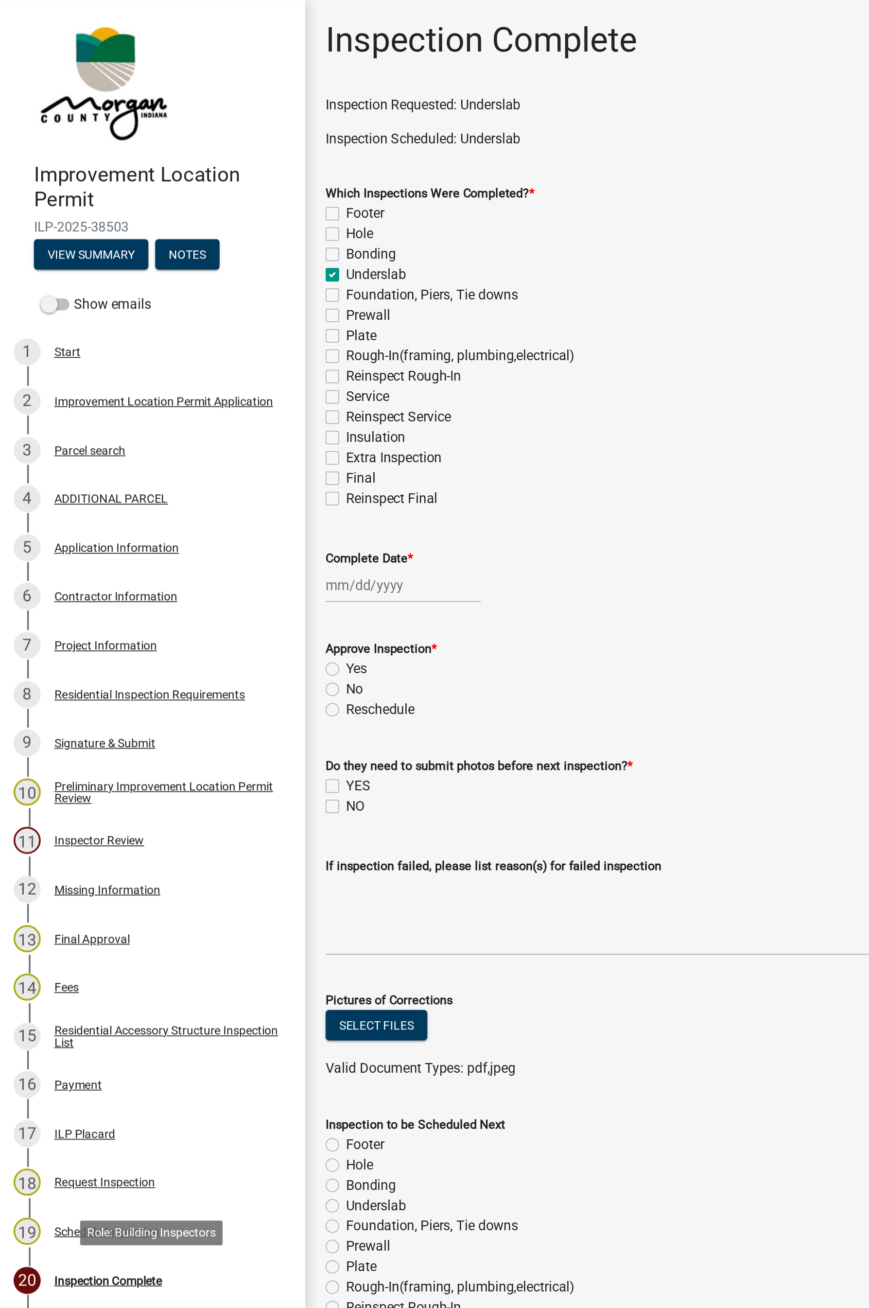
checkbox input "false"
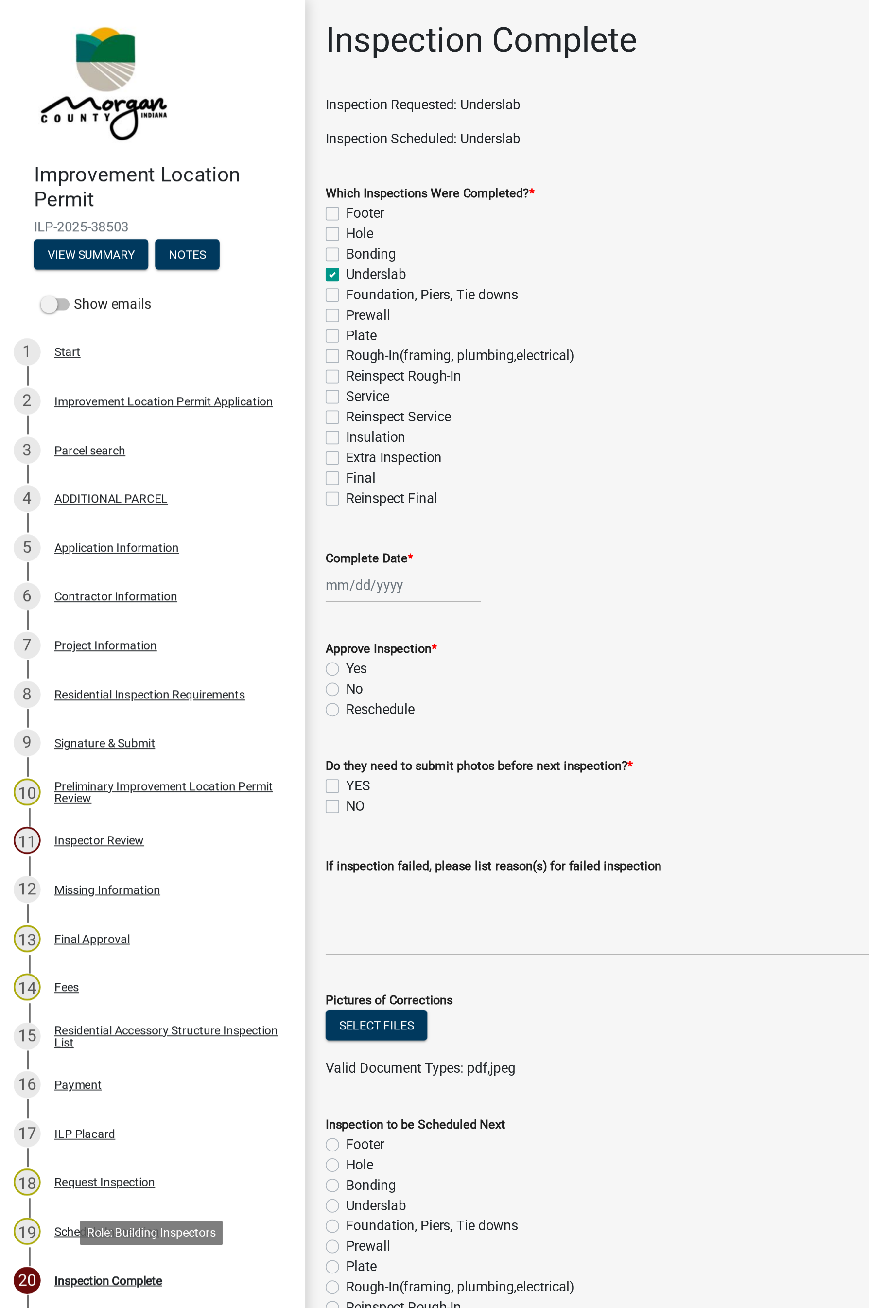
checkbox input "false"
click at [206, 332] on div at bounding box center [231, 336] width 89 height 20
select select "10"
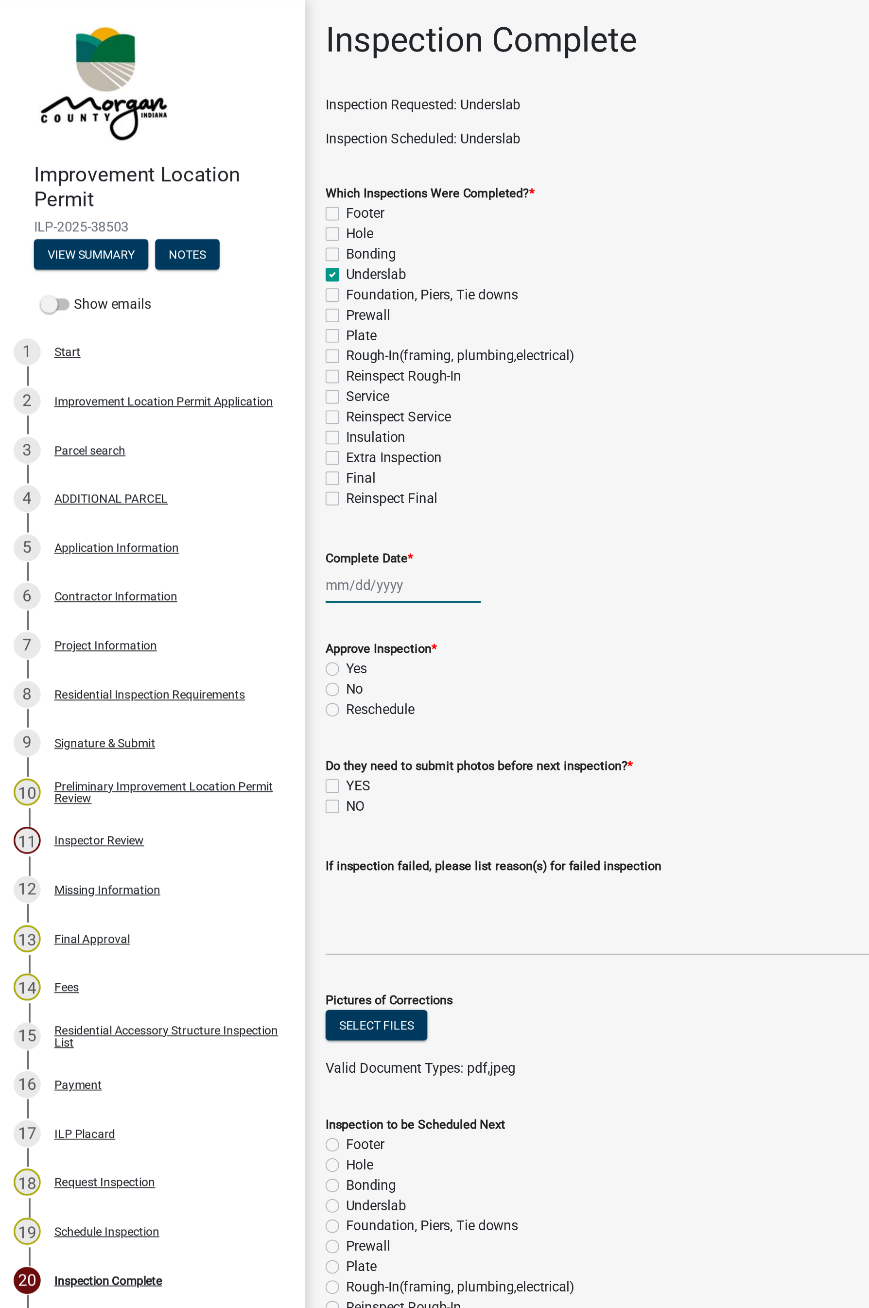
select select "2025"
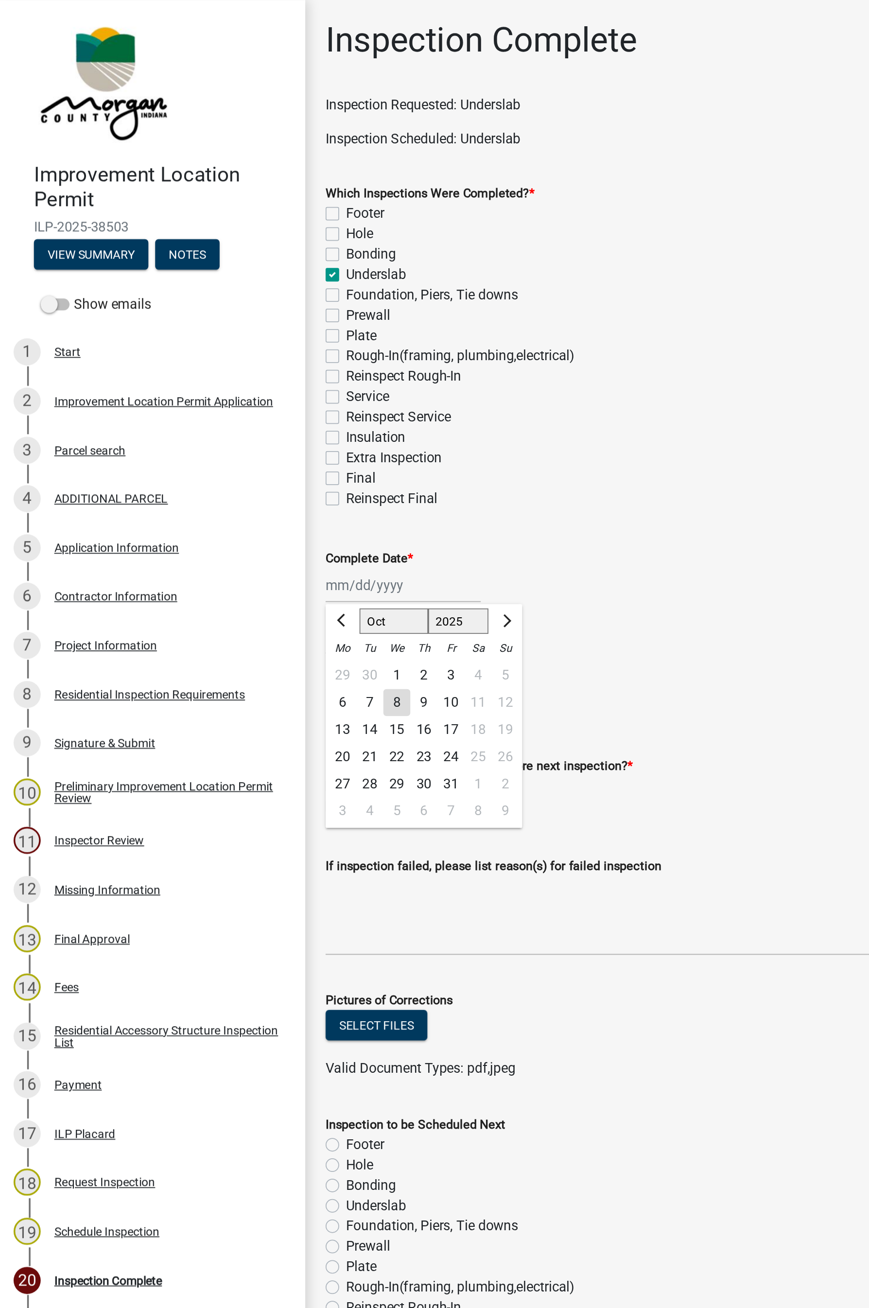
click at [227, 403] on div "8" at bounding box center [228, 403] width 16 height 16
type input "[DATE]"
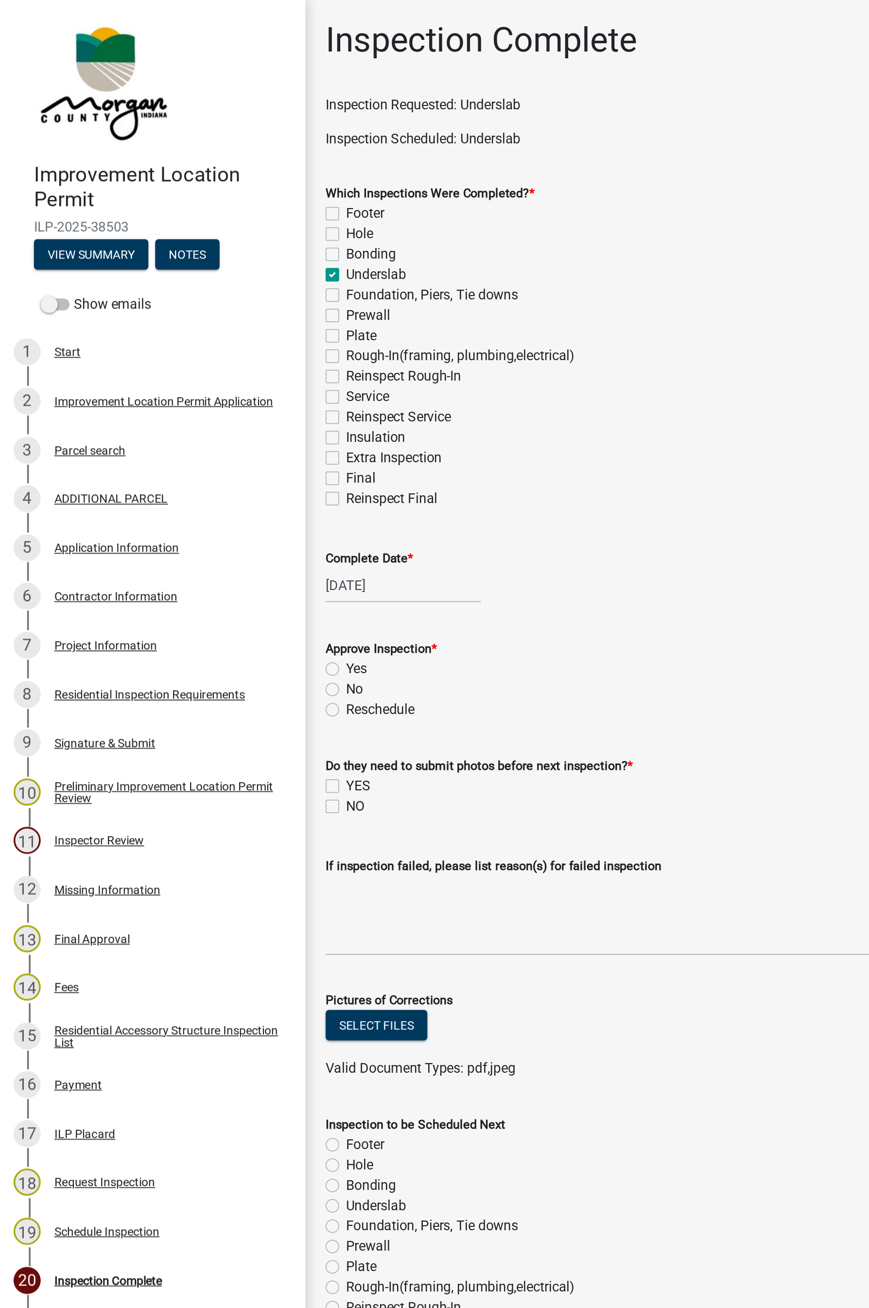
click at [198, 379] on label "Yes" at bounding box center [204, 384] width 12 height 12
click at [198, 379] on input "Yes" at bounding box center [201, 381] width 6 height 6
radio input "true"
click at [198, 451] on label "YES" at bounding box center [205, 451] width 14 height 12
click at [198, 451] on input "YES" at bounding box center [201, 448] width 6 height 6
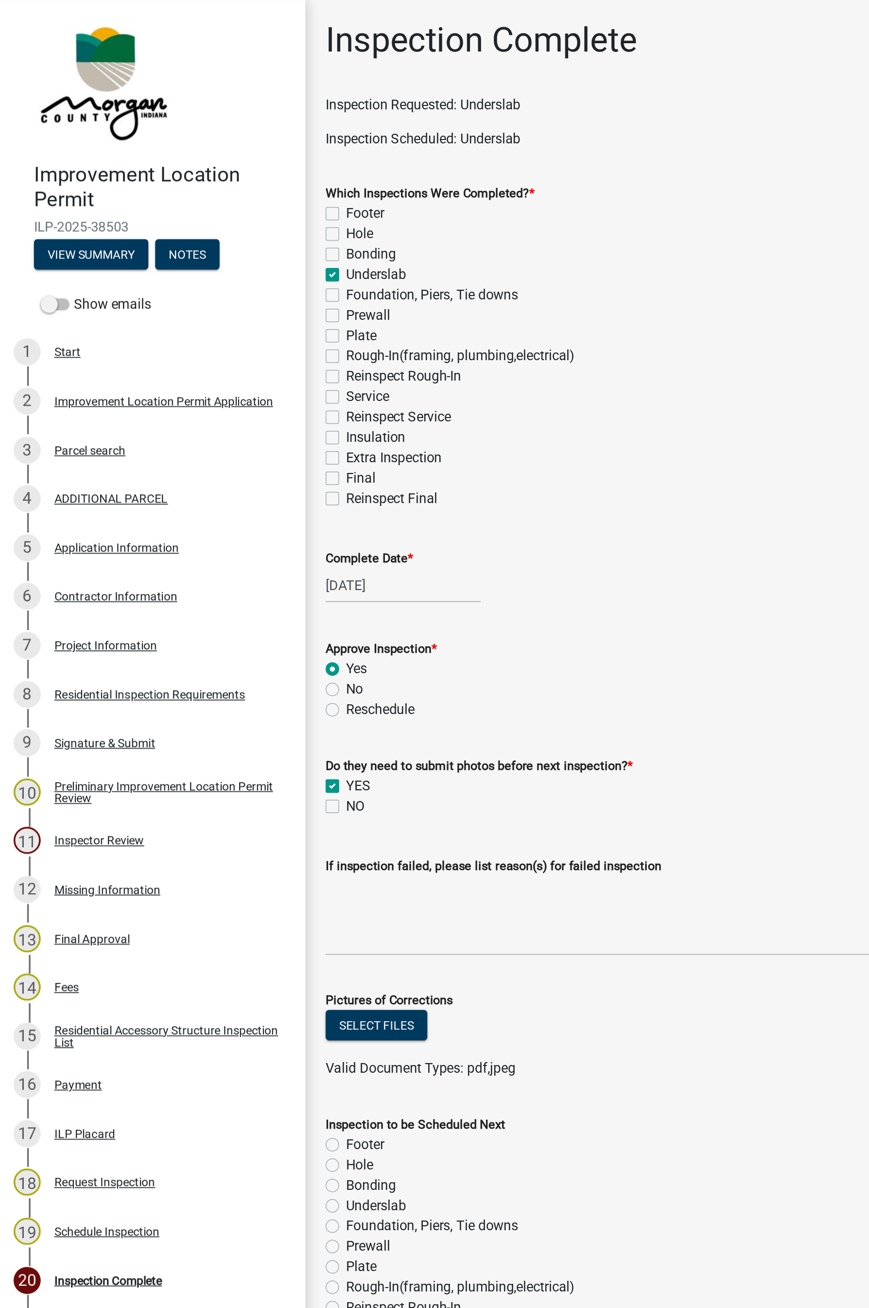
checkbox input "true"
checkbox input "false"
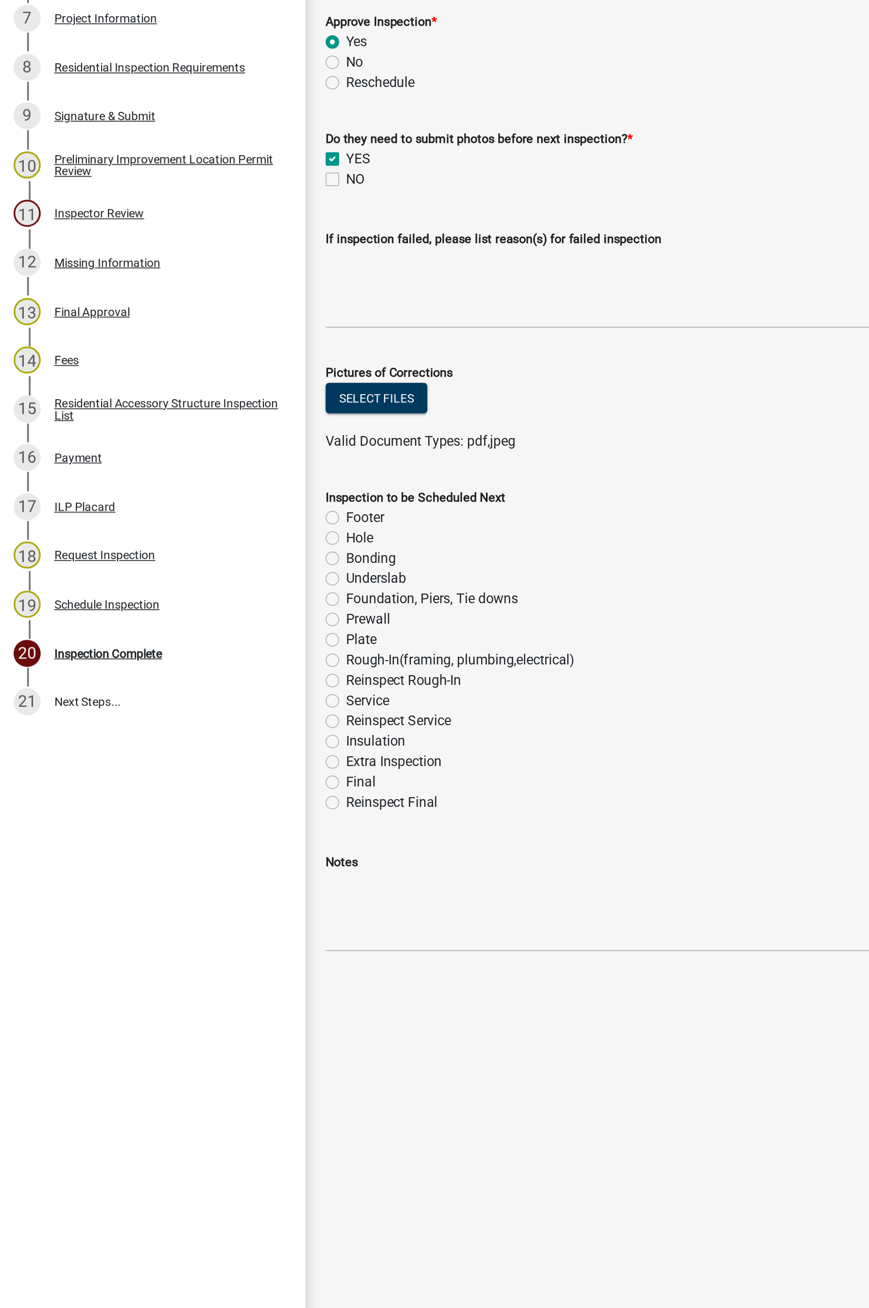
click at [198, 728] on label "Plate" at bounding box center [207, 726] width 18 height 12
click at [198, 727] on input "Plate" at bounding box center [201, 723] width 6 height 6
radio input "true"
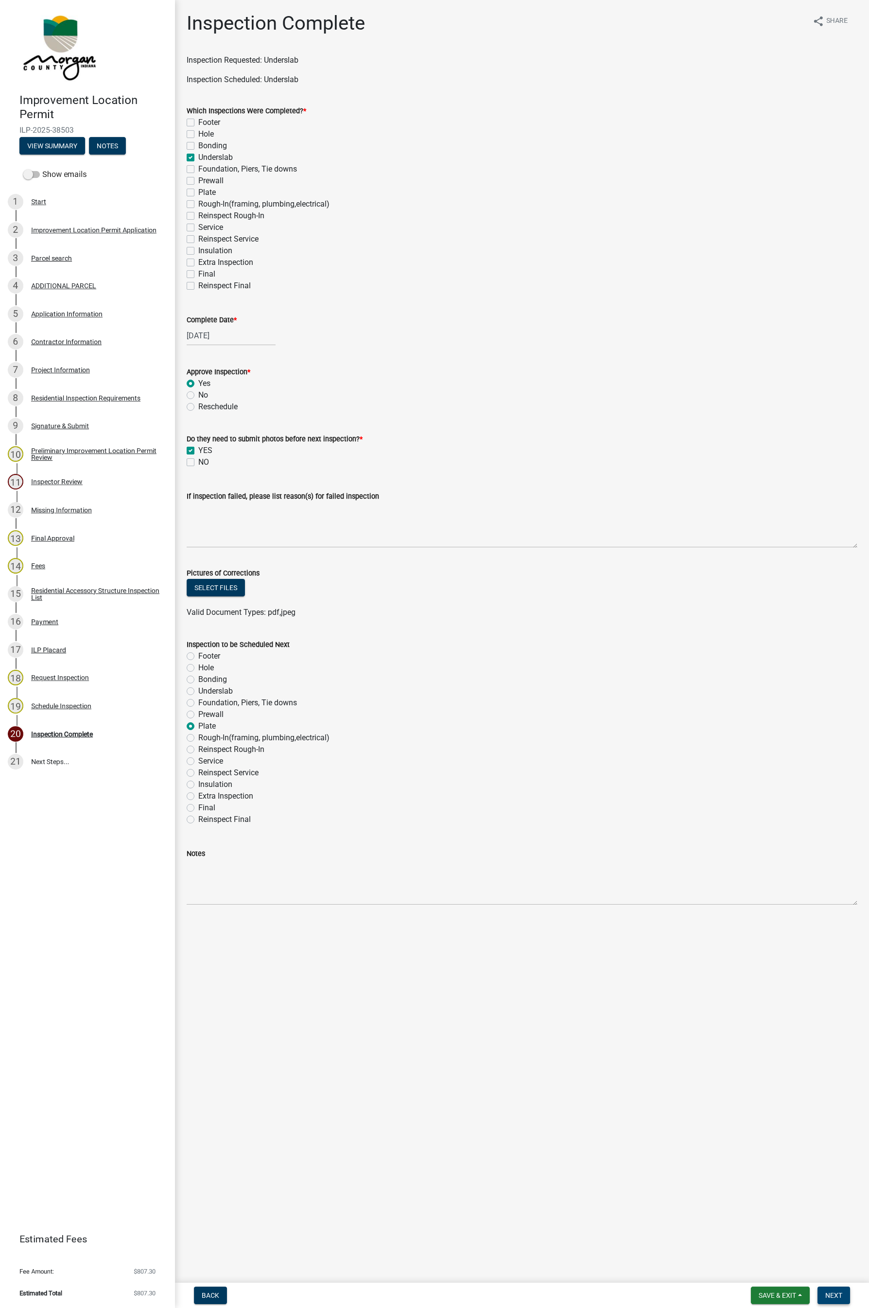
click at [748, 783] on span "Next" at bounding box center [833, 1296] width 17 height 8
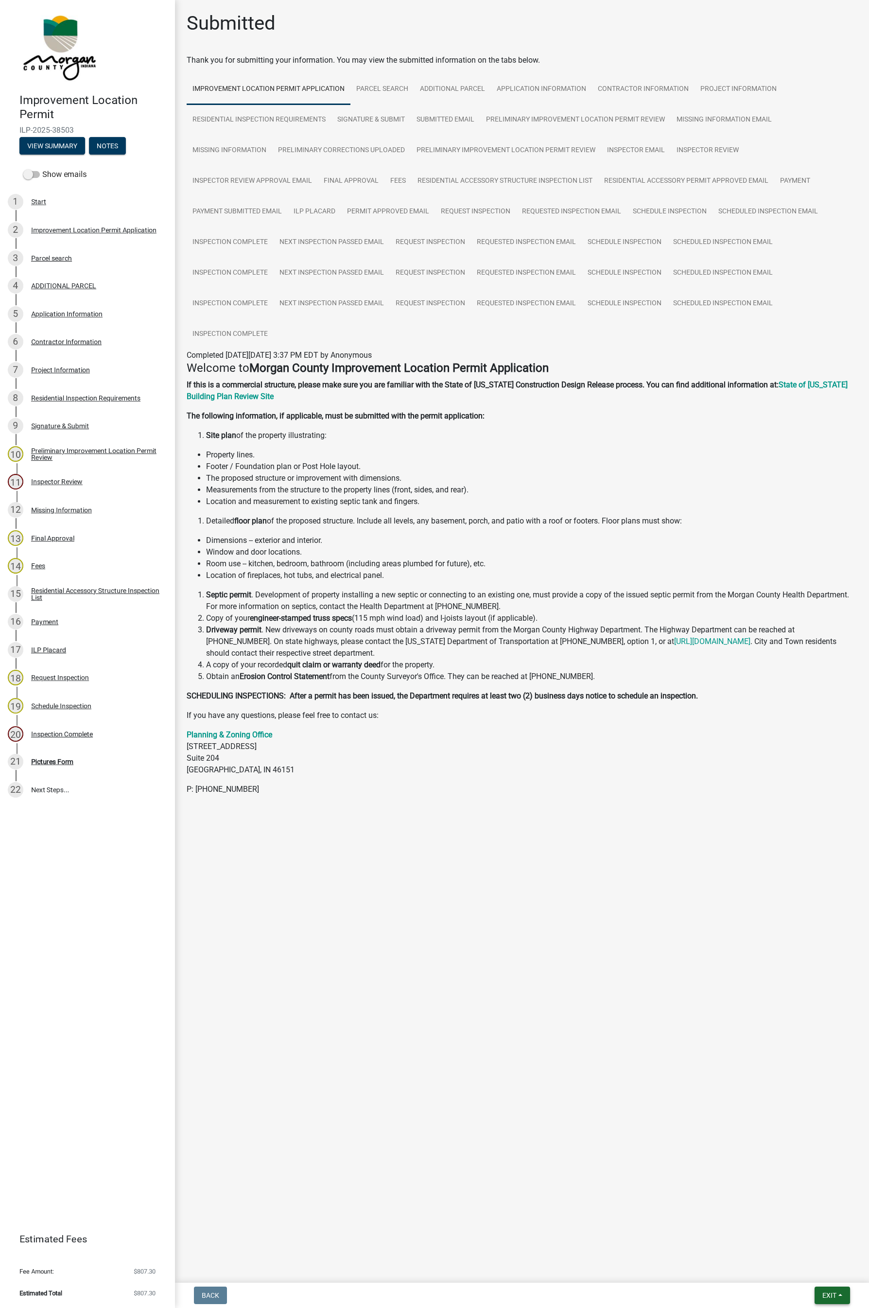
click at [748, 783] on span "Exit" at bounding box center [830, 1296] width 14 height 8
click at [748, 783] on button "Save & Exit" at bounding box center [811, 1270] width 78 height 23
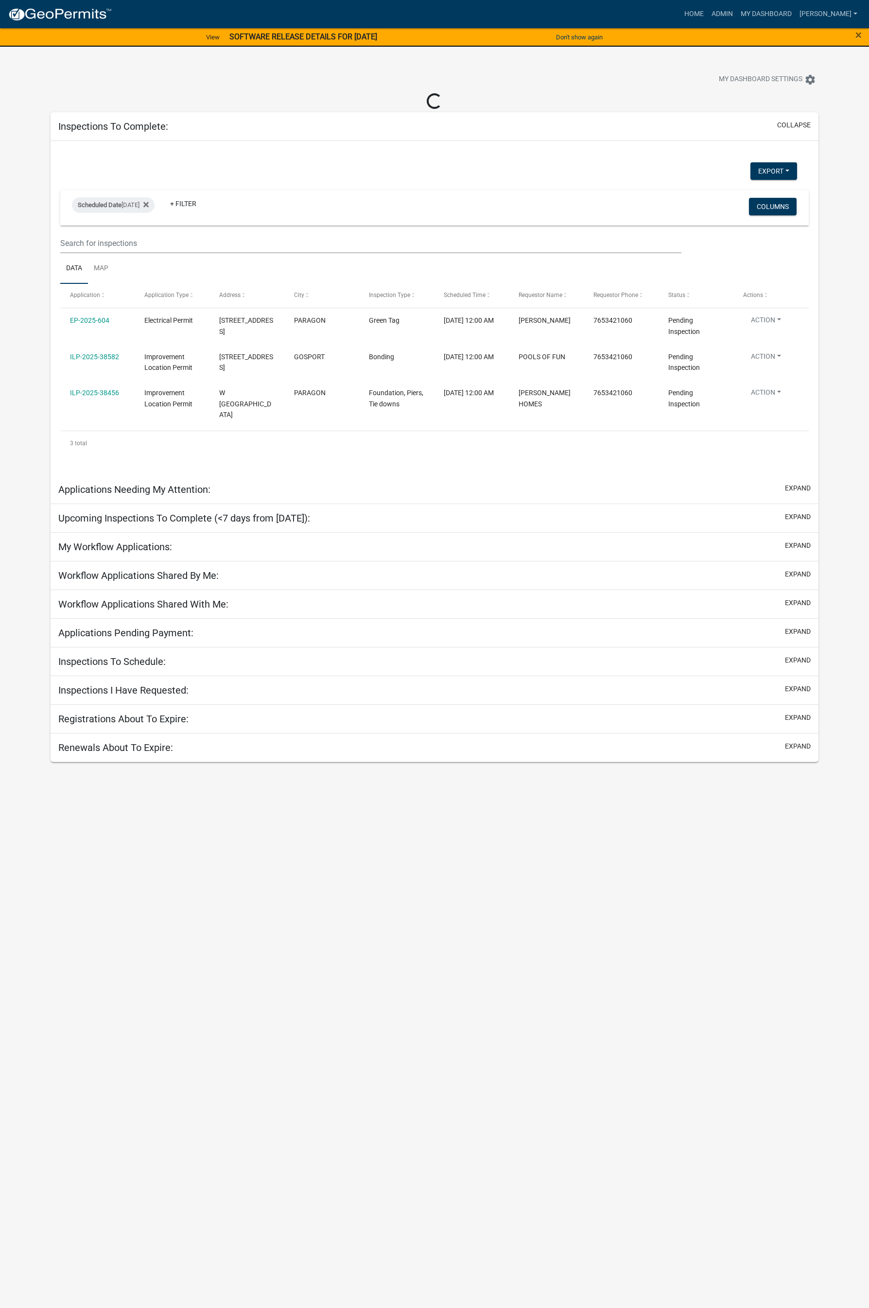
select select "1: 25"
